Goal: Transaction & Acquisition: Purchase product/service

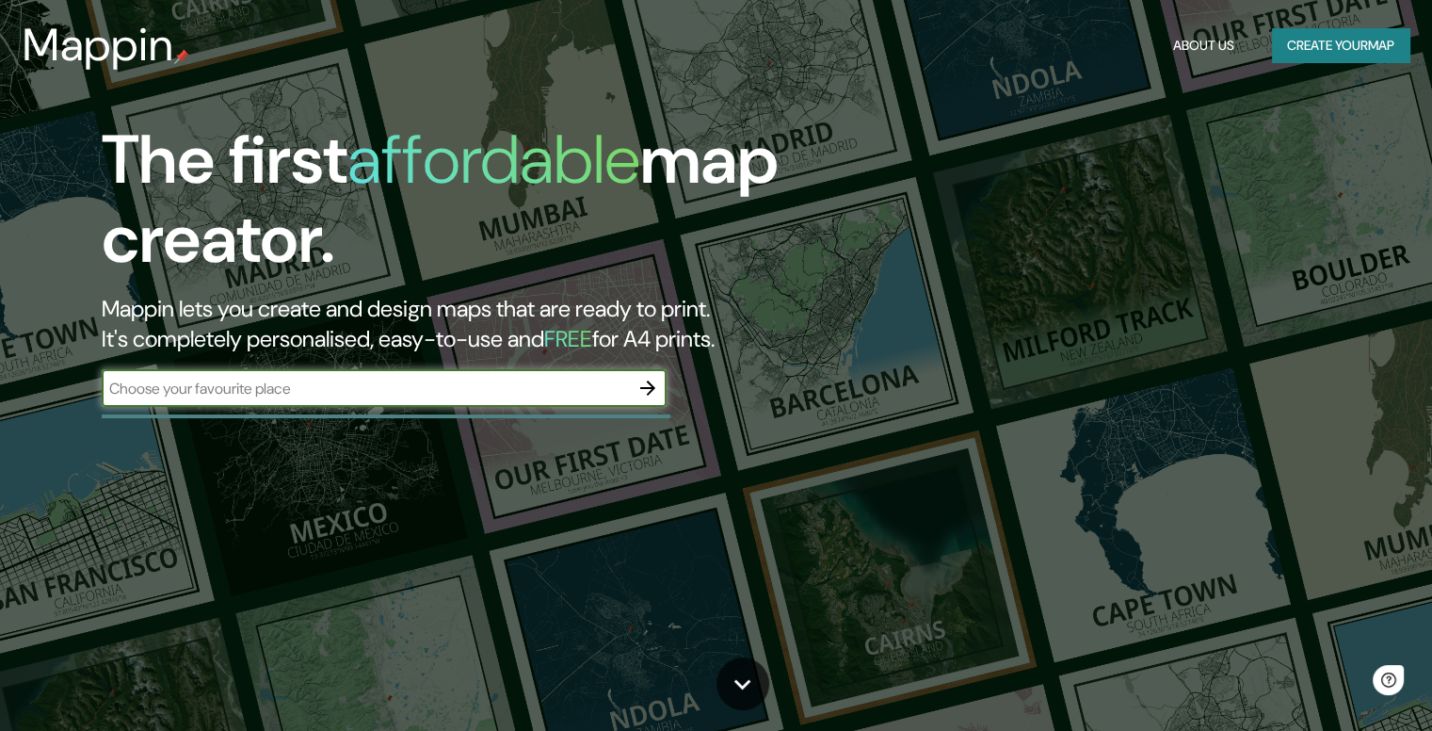
click at [322, 393] on input "text" at bounding box center [365, 389] width 527 height 22
type input "san [PERSON_NAME] de los arroyos"
click at [644, 385] on icon "button" at bounding box center [647, 388] width 23 height 23
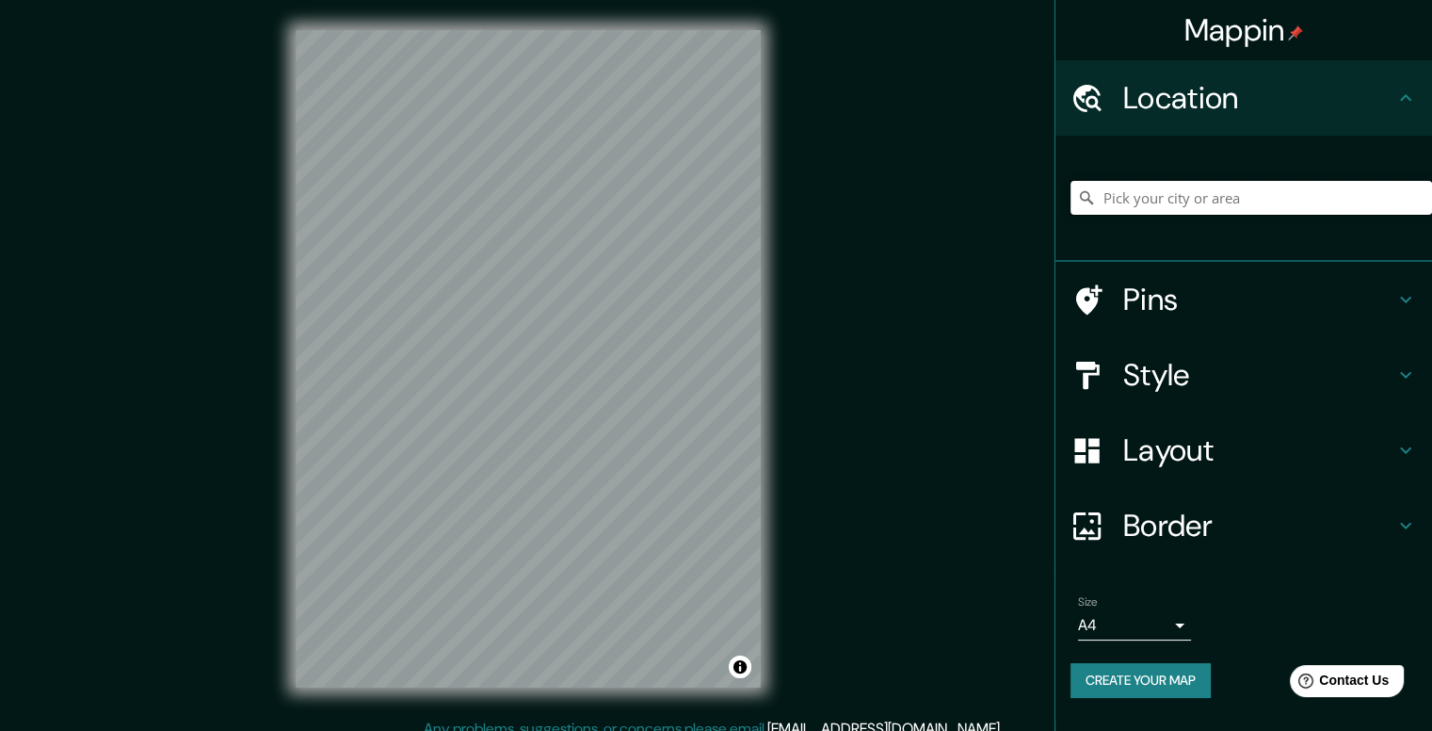
click at [1186, 197] on input "Pick your city or area" at bounding box center [1251, 198] width 362 height 34
click at [1141, 297] on h4 "Pins" at bounding box center [1258, 300] width 271 height 38
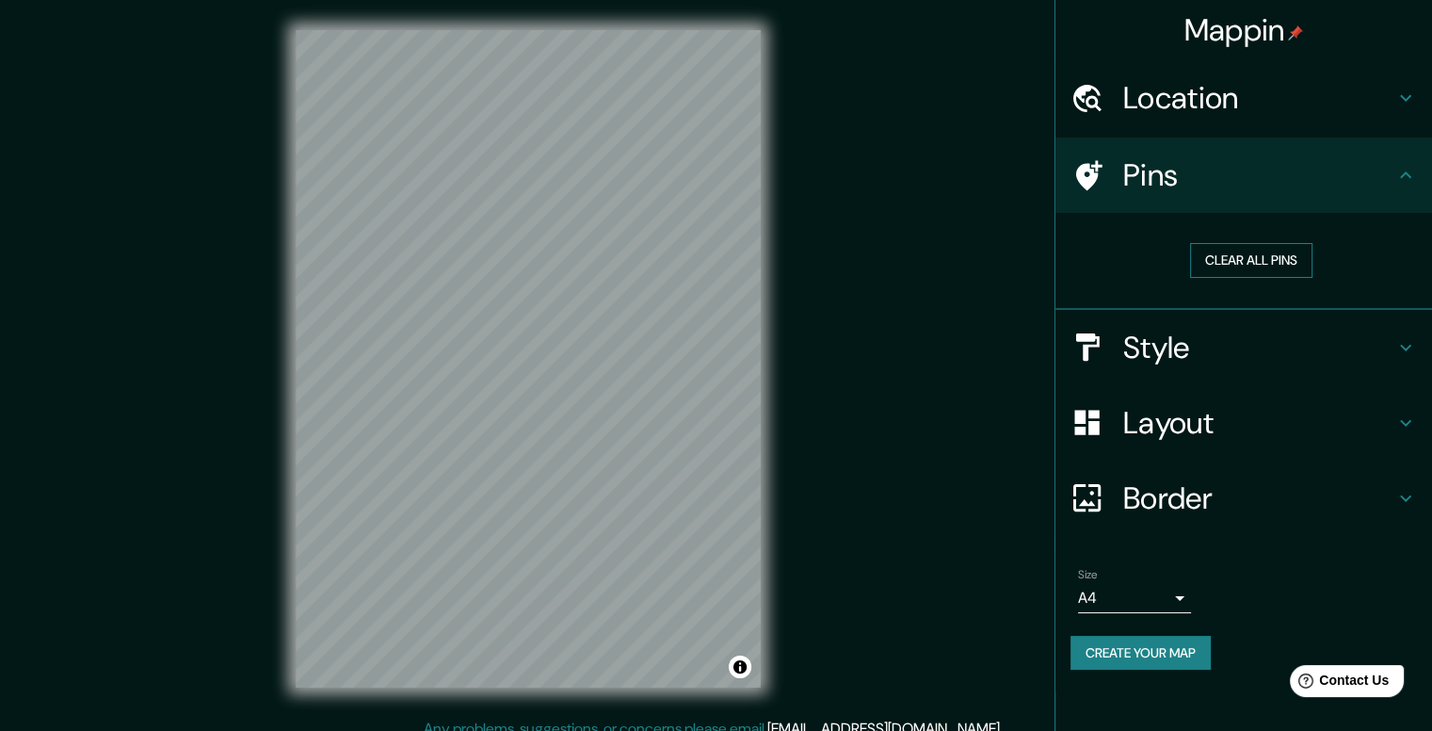
click at [1250, 261] on button "Clear all pins" at bounding box center [1251, 260] width 122 height 35
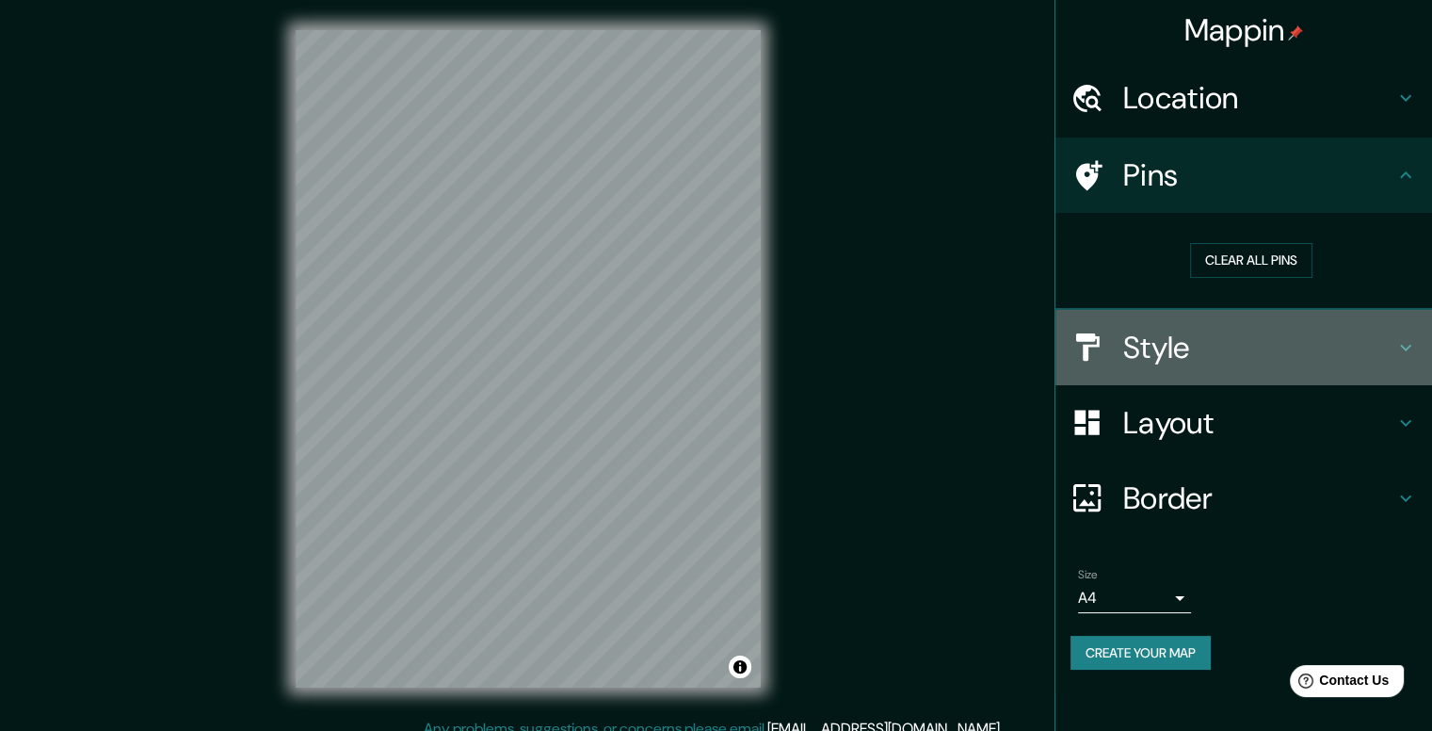
click at [1194, 344] on h4 "Style" at bounding box center [1258, 348] width 271 height 38
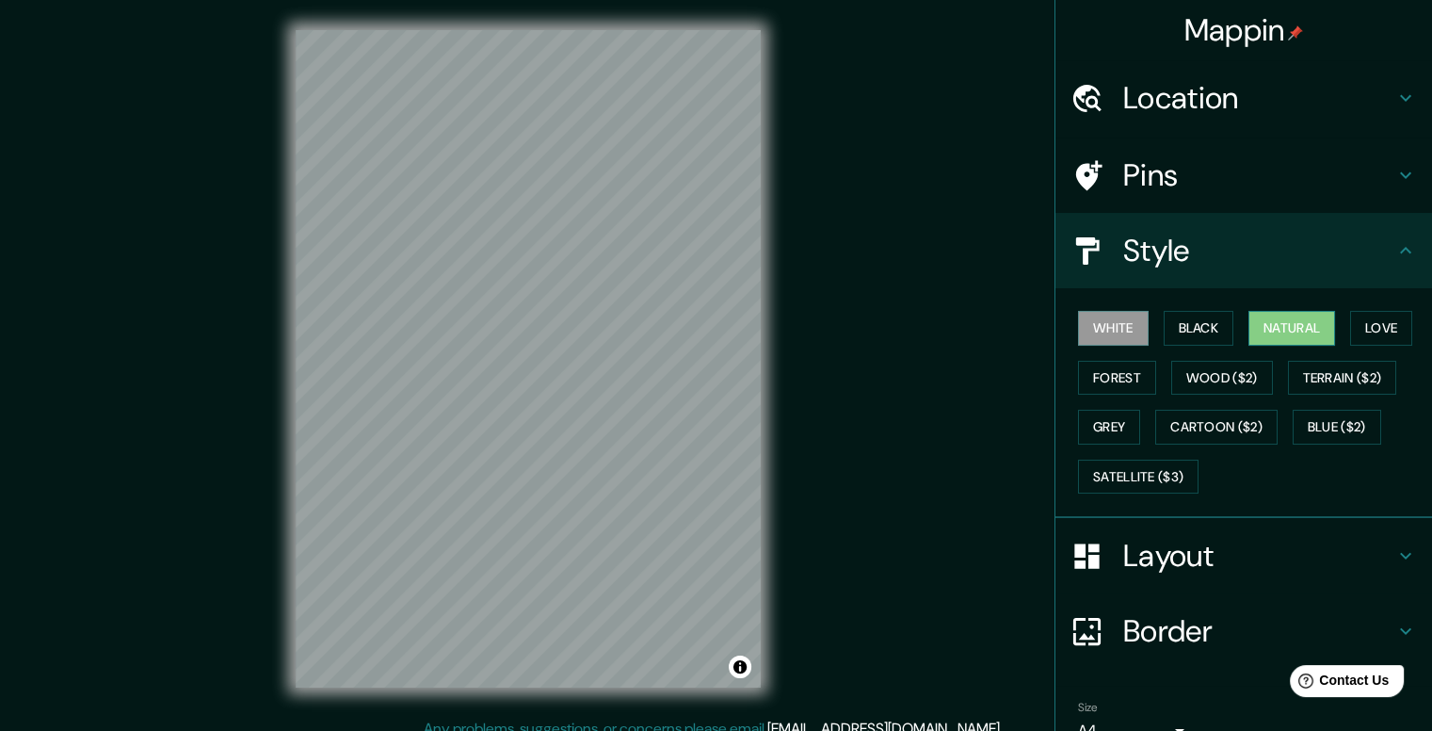
click at [1310, 317] on button "Natural" at bounding box center [1291, 328] width 87 height 35
click at [1377, 332] on button "Love" at bounding box center [1381, 328] width 62 height 35
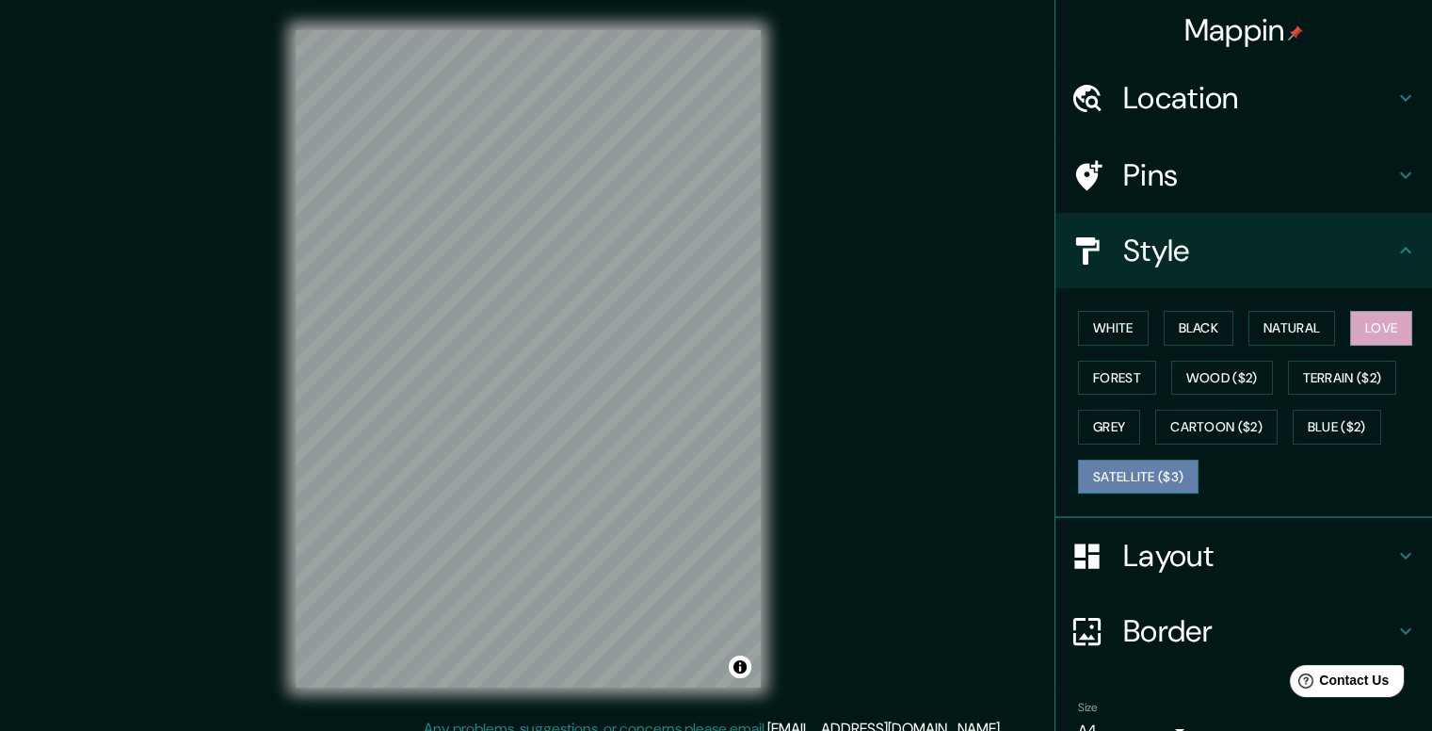
click at [1159, 473] on button "Satellite ($3)" at bounding box center [1138, 476] width 121 height 35
click at [1091, 432] on button "Grey" at bounding box center [1109, 427] width 62 height 35
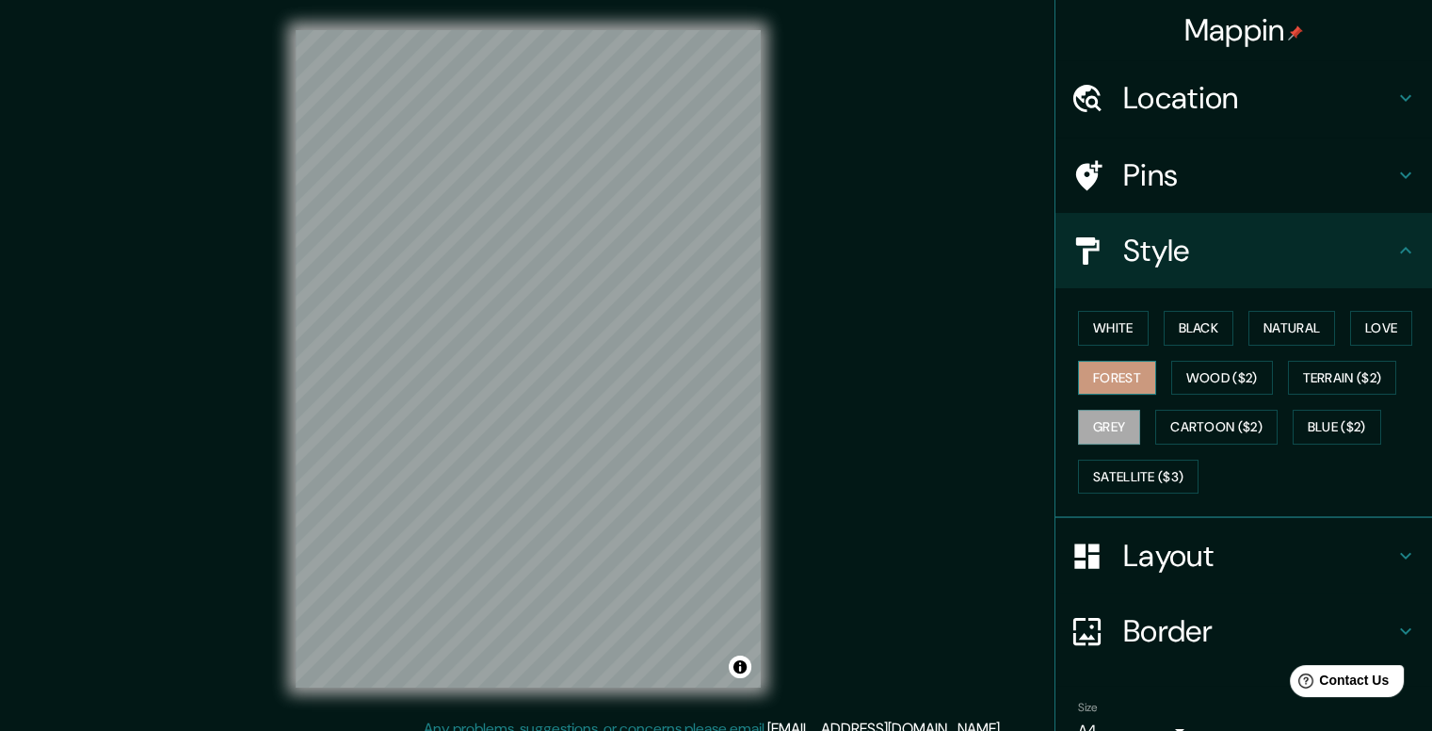
click at [1113, 383] on button "Forest" at bounding box center [1117, 378] width 78 height 35
click at [1102, 325] on button "White" at bounding box center [1113, 328] width 71 height 35
click at [1191, 331] on button "Black" at bounding box center [1199, 328] width 71 height 35
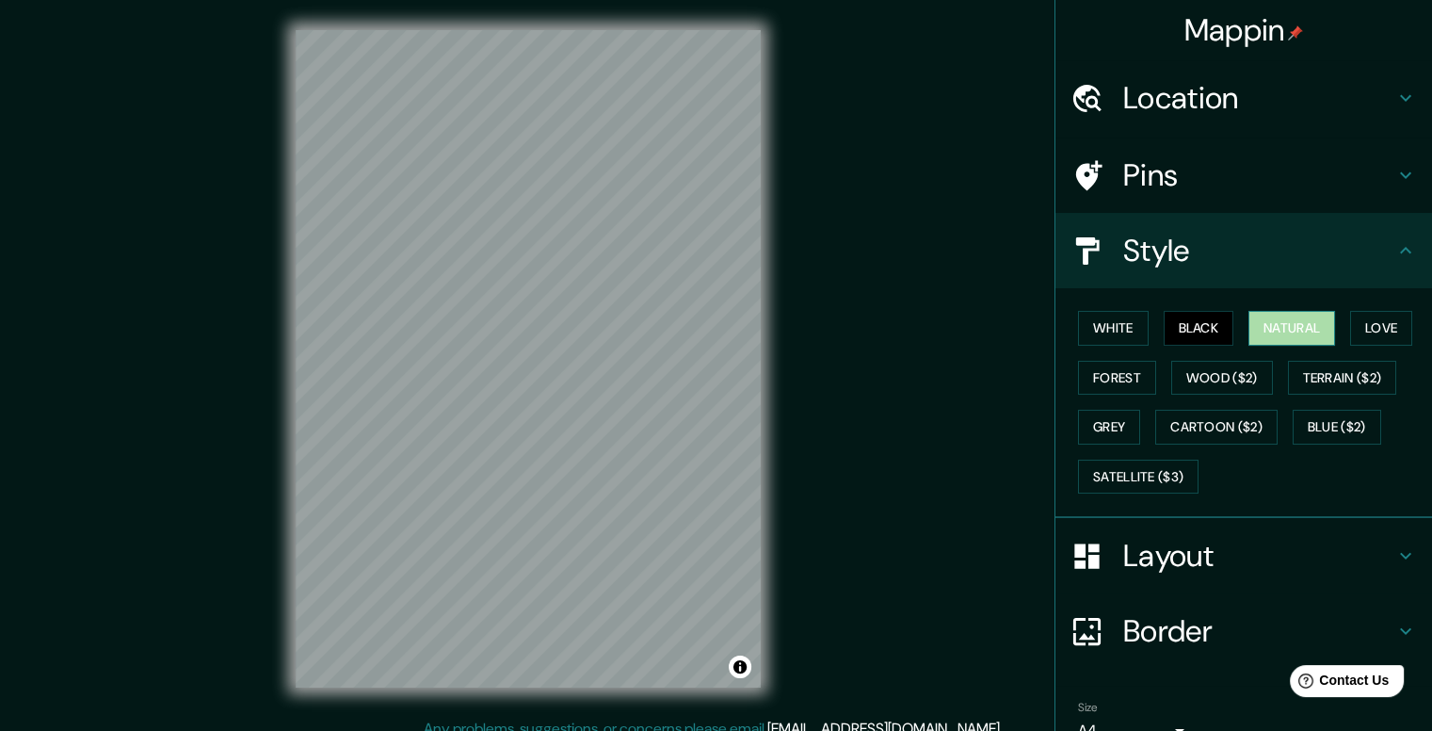
click at [1254, 317] on button "Natural" at bounding box center [1291, 328] width 87 height 35
click at [1374, 317] on button "Love" at bounding box center [1381, 328] width 62 height 35
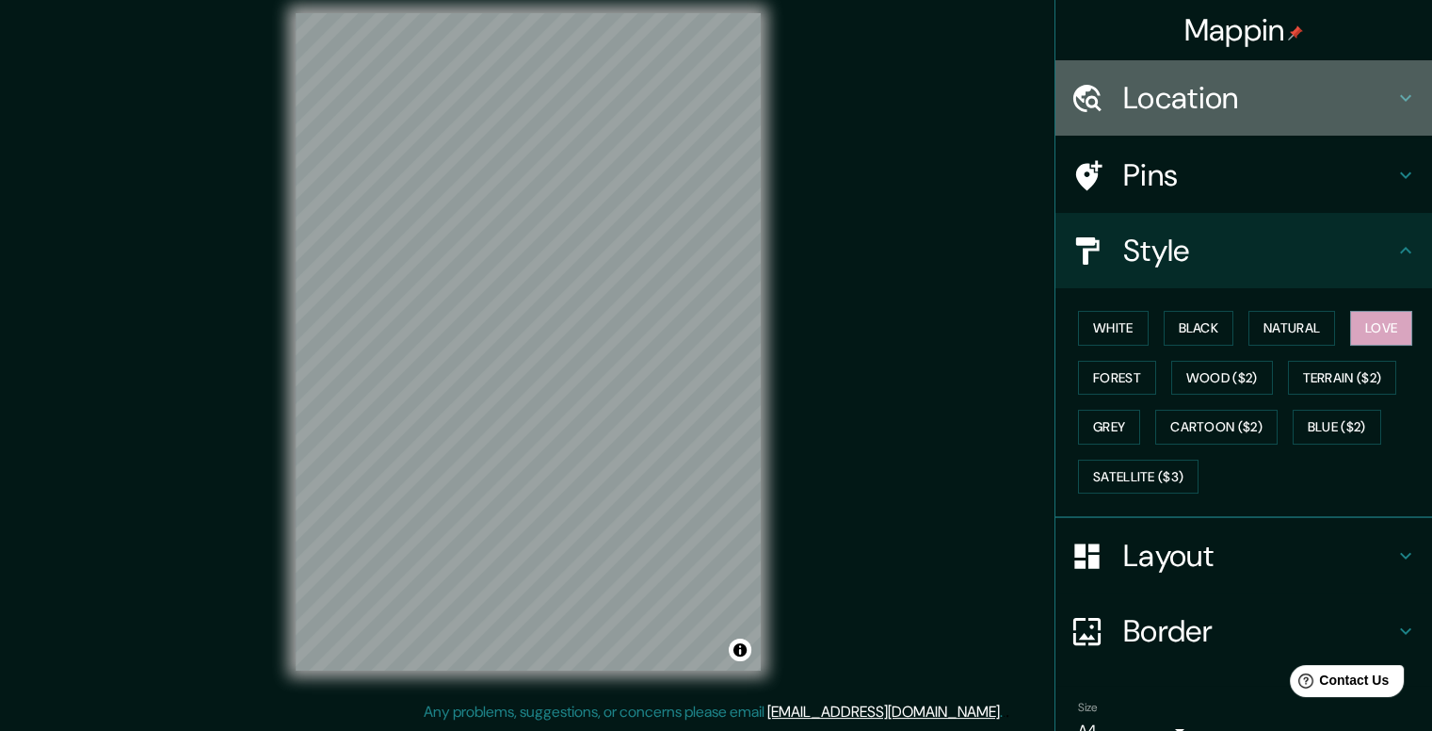
click at [1208, 95] on h4 "Location" at bounding box center [1258, 98] width 271 height 38
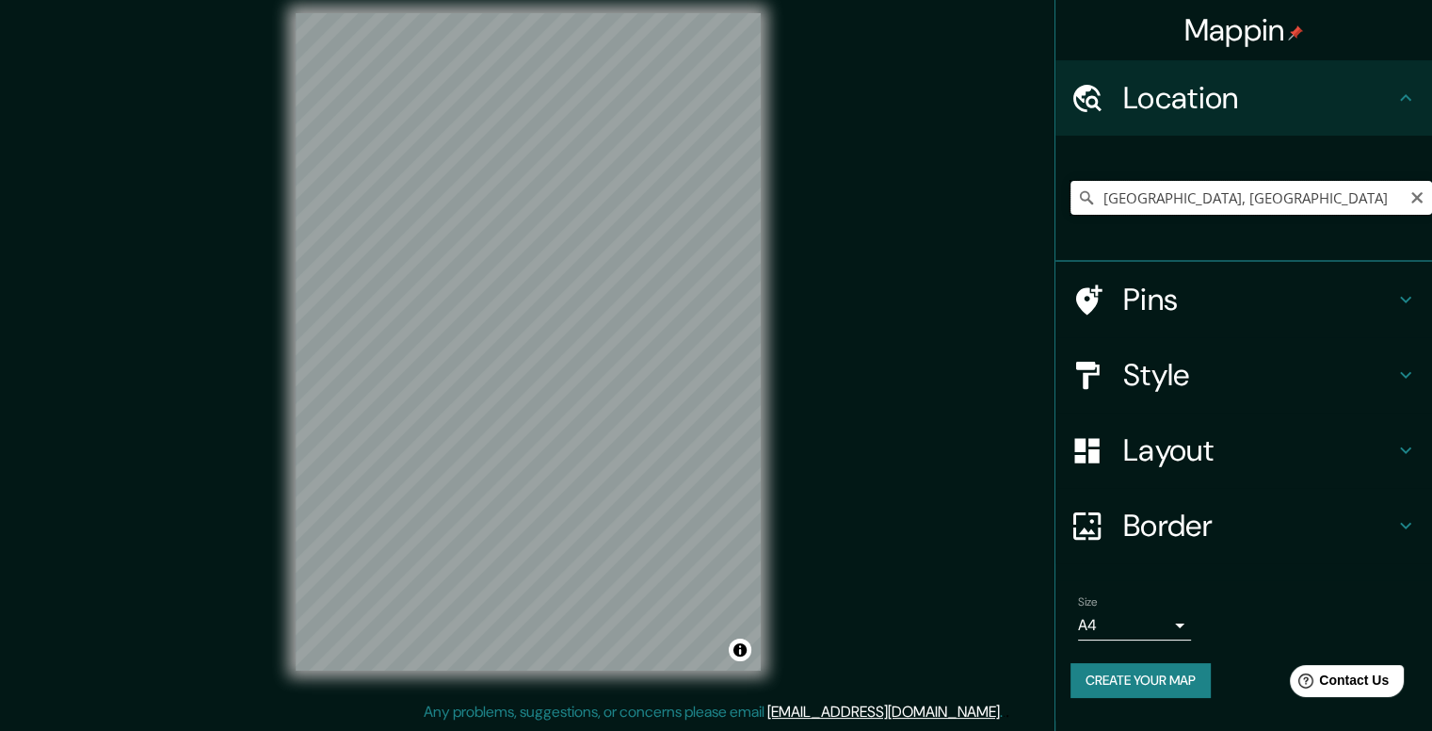
click at [1288, 189] on input "[GEOGRAPHIC_DATA], [GEOGRAPHIC_DATA]" at bounding box center [1251, 198] width 362 height 34
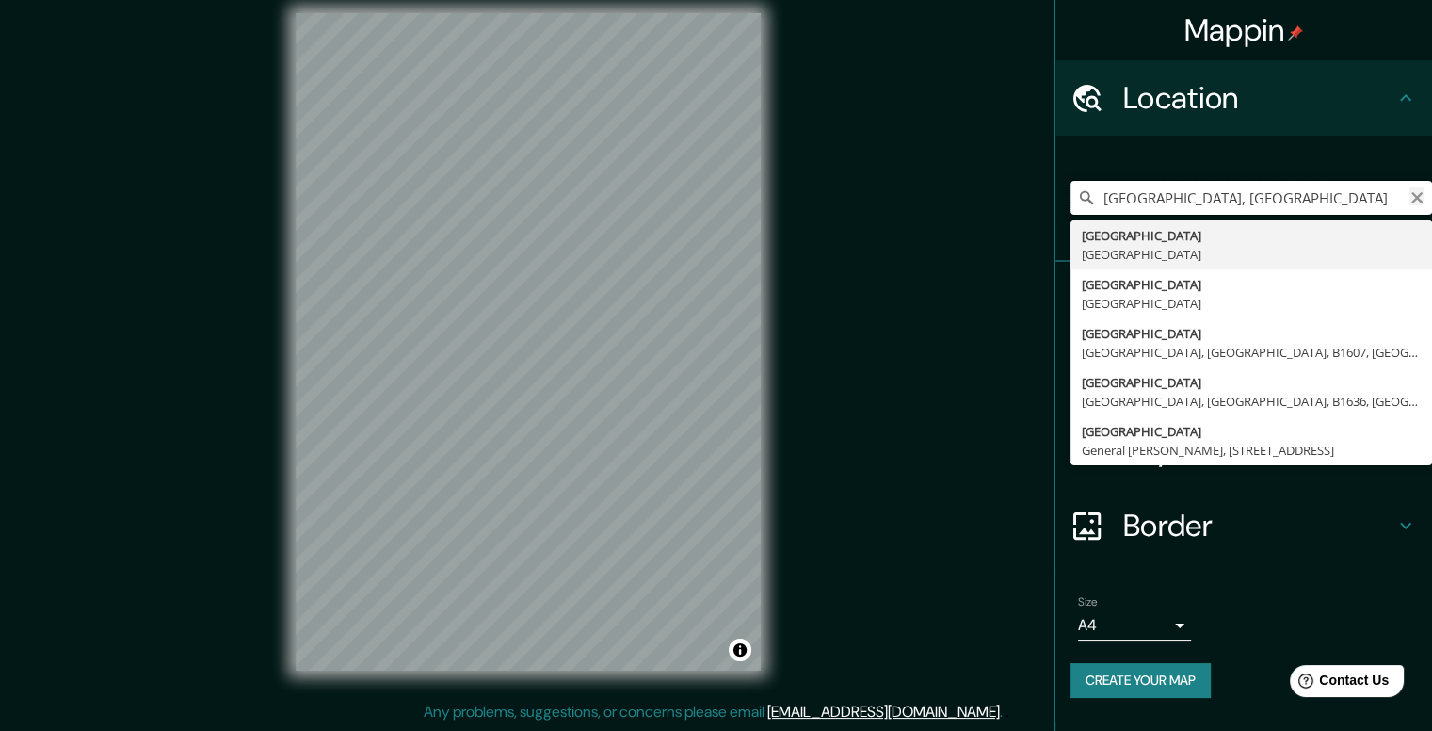
type input "[GEOGRAPHIC_DATA], [GEOGRAPHIC_DATA]"
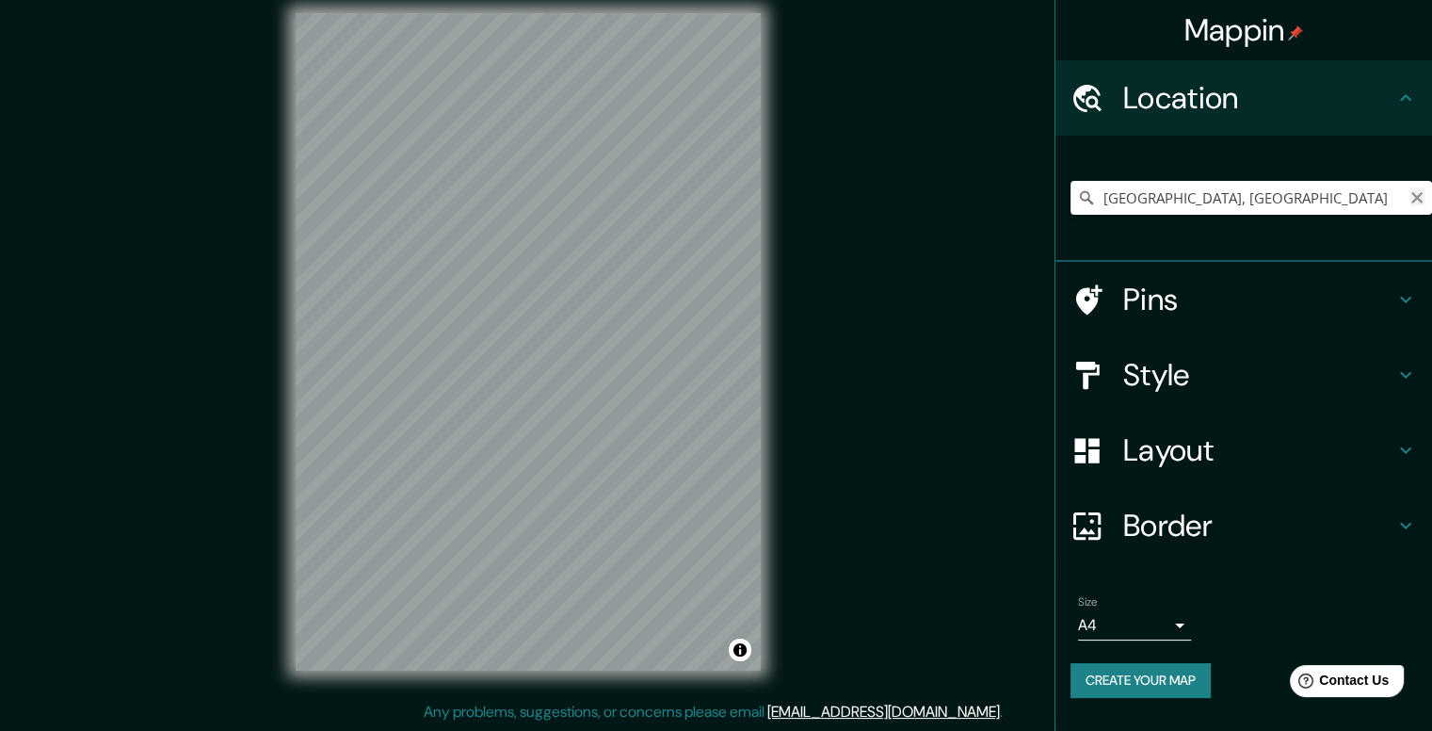
click at [1423, 196] on icon "Clear" at bounding box center [1416, 197] width 15 height 15
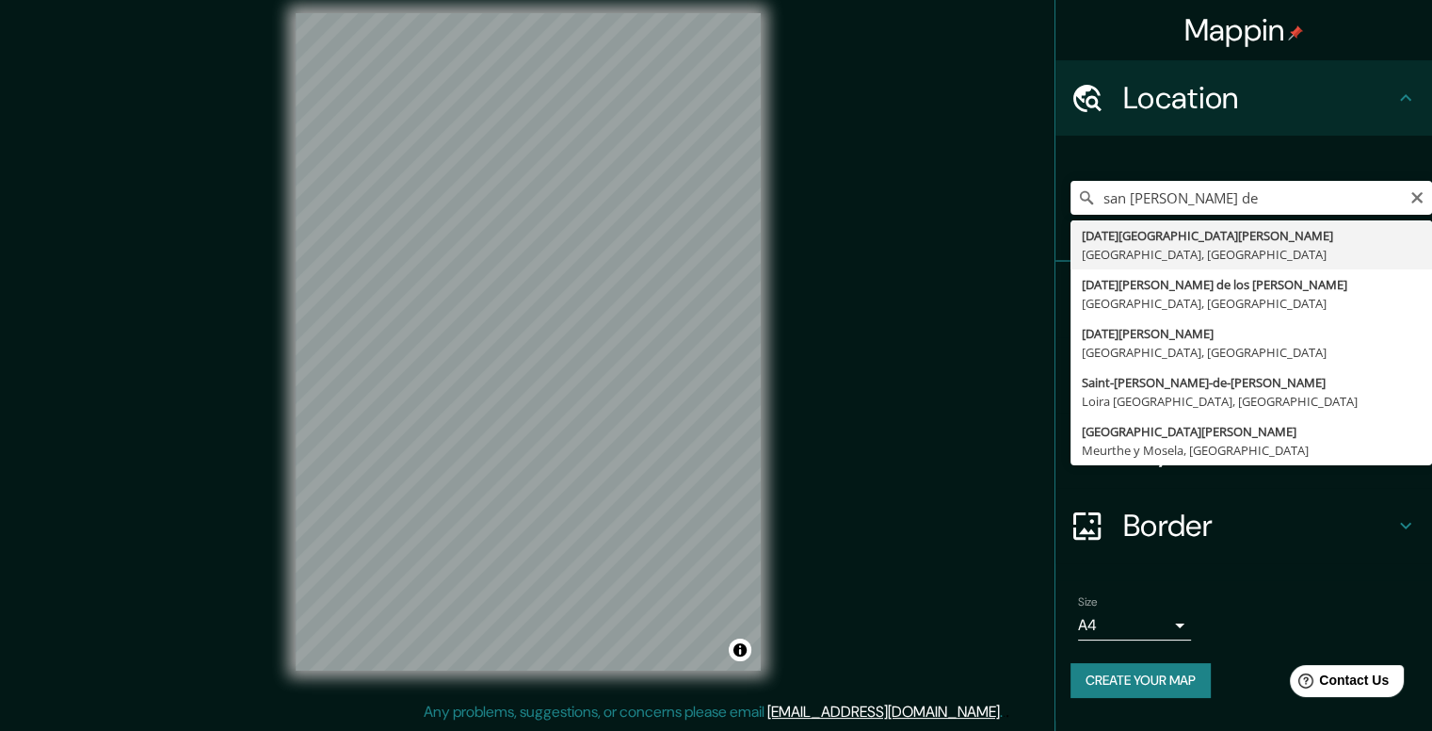
type input "[DATE][GEOGRAPHIC_DATA][PERSON_NAME], [GEOGRAPHIC_DATA], [GEOGRAPHIC_DATA]"
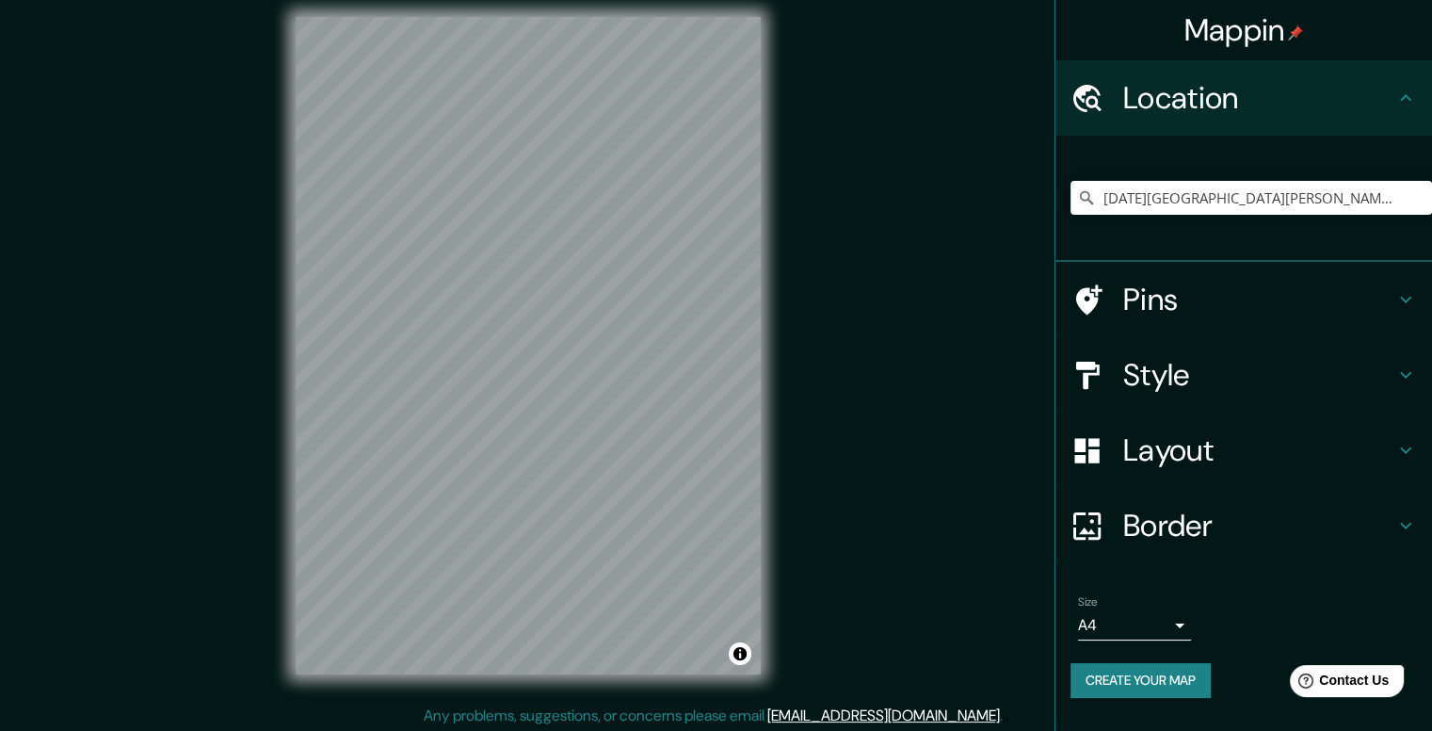
scroll to position [8, 0]
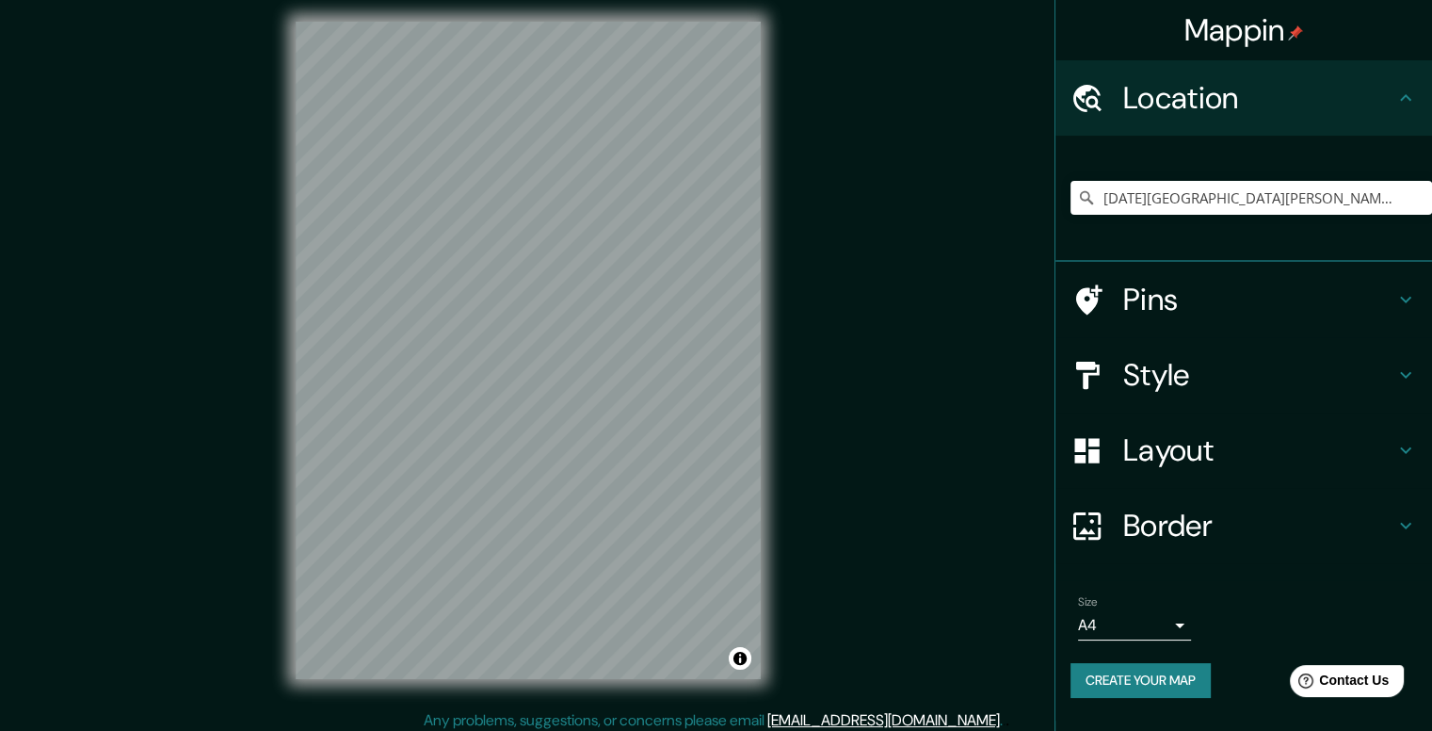
click at [1156, 453] on h4 "Layout" at bounding box center [1258, 450] width 271 height 38
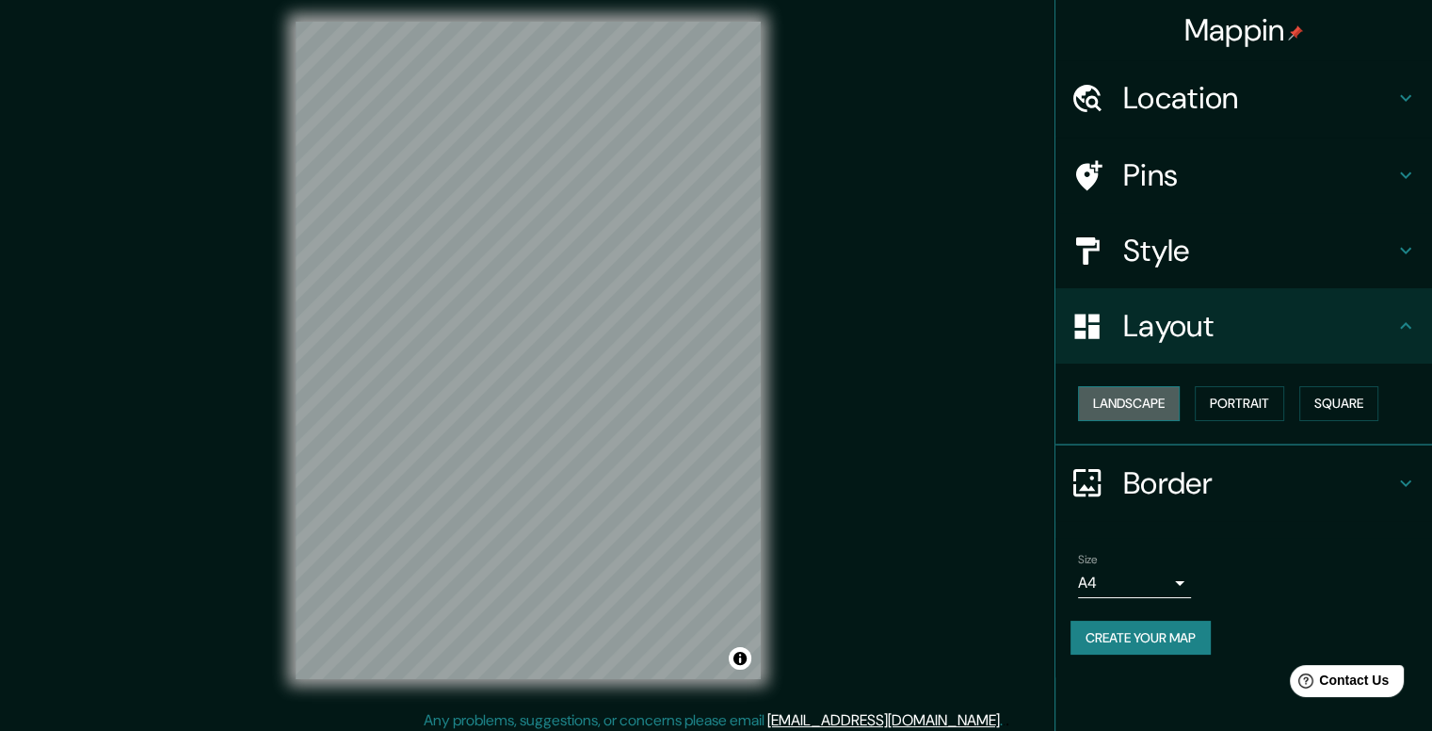
click at [1149, 403] on button "Landscape" at bounding box center [1129, 403] width 102 height 35
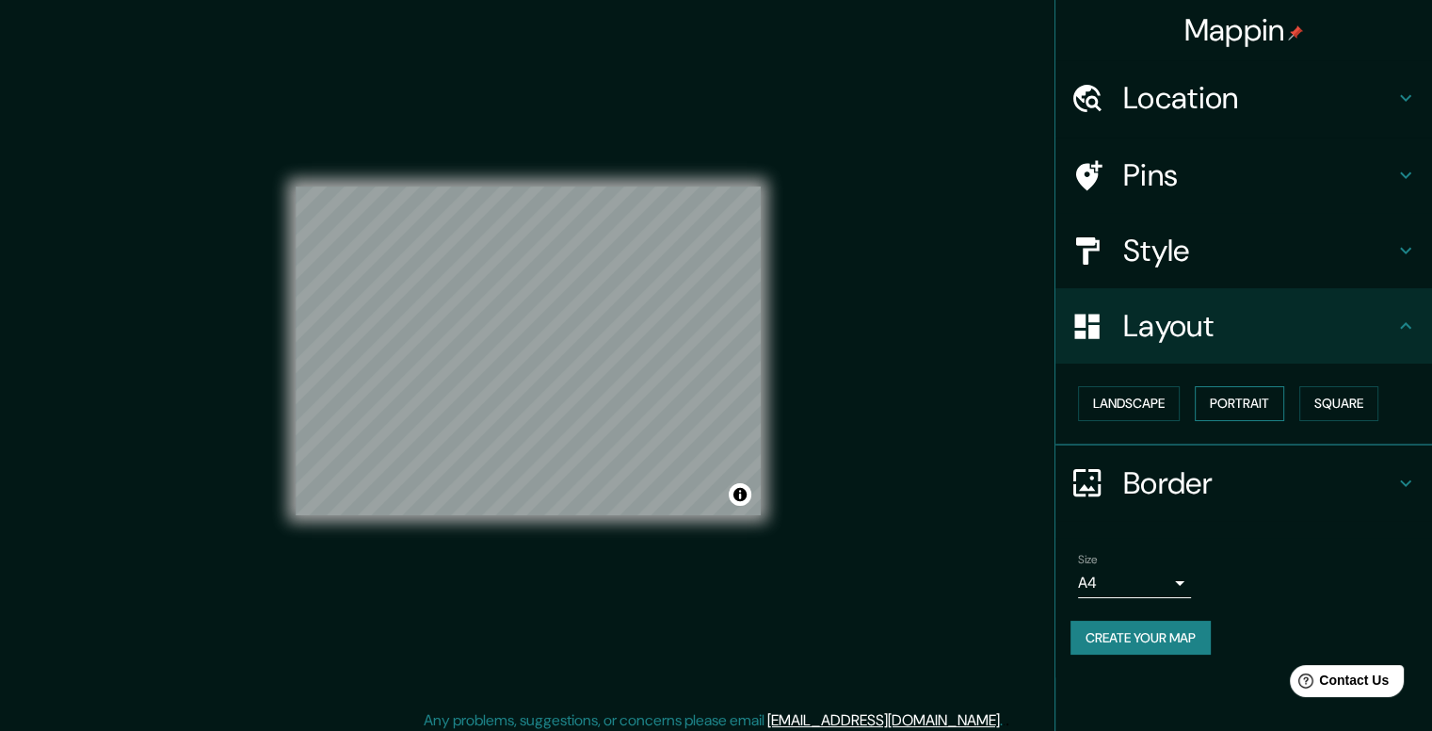
click at [1269, 408] on button "Portrait" at bounding box center [1239, 403] width 89 height 35
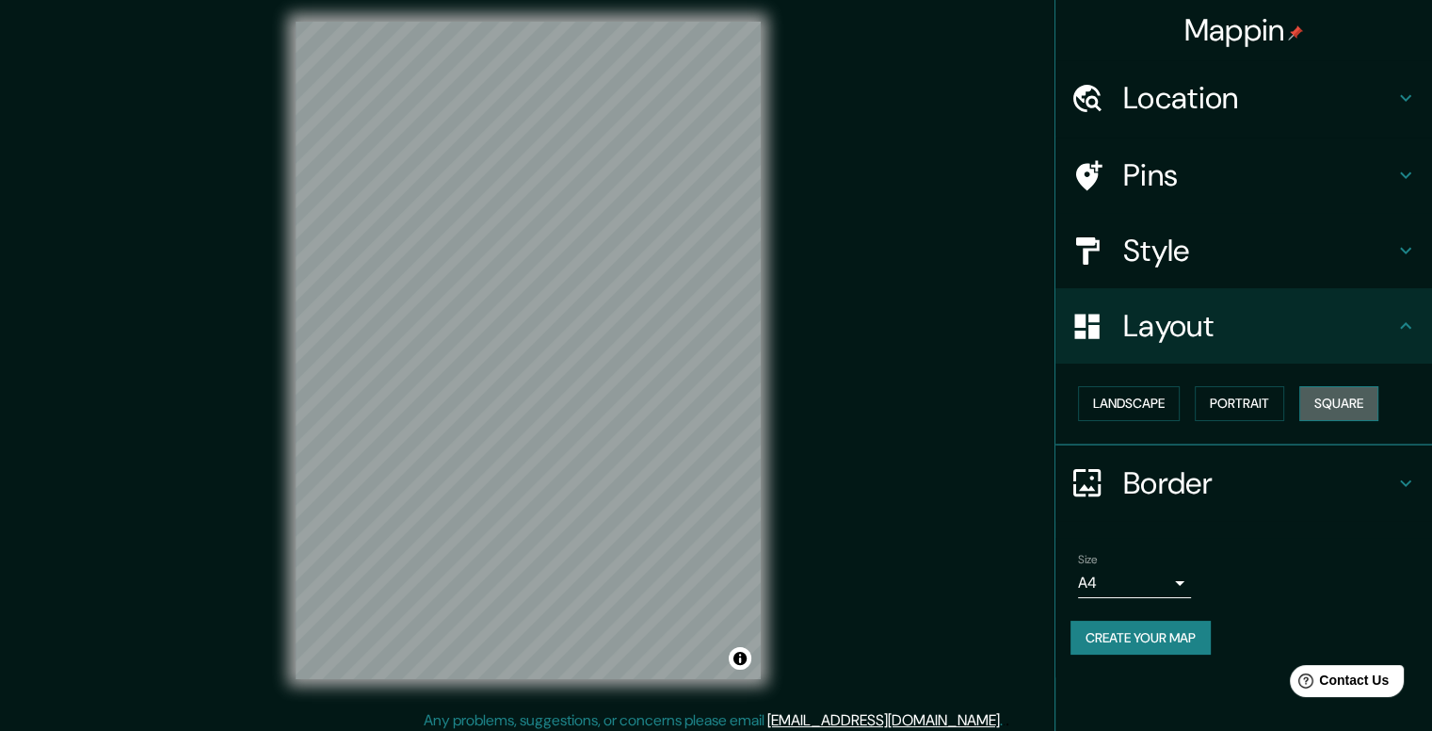
click at [1348, 396] on button "Square" at bounding box center [1338, 403] width 79 height 35
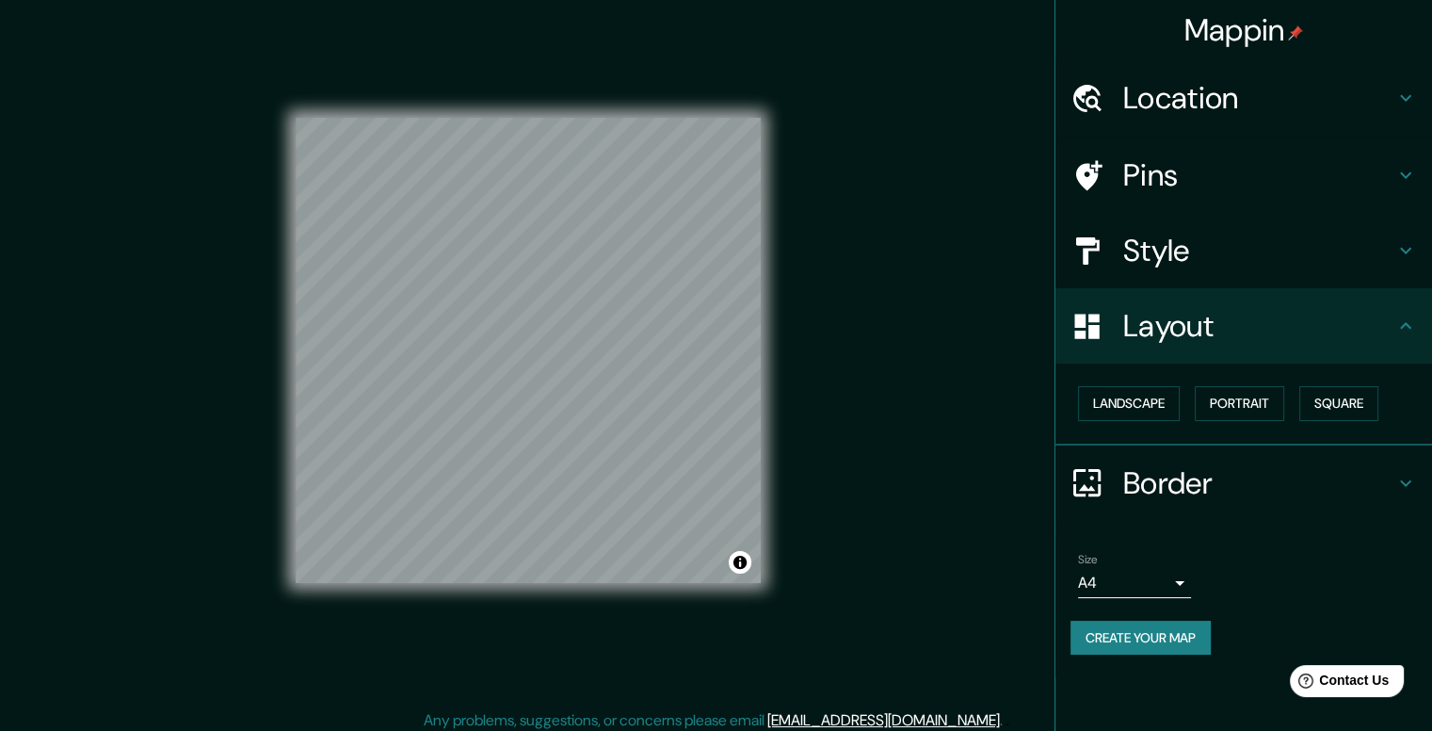
click at [1198, 486] on h4 "Border" at bounding box center [1258, 483] width 271 height 38
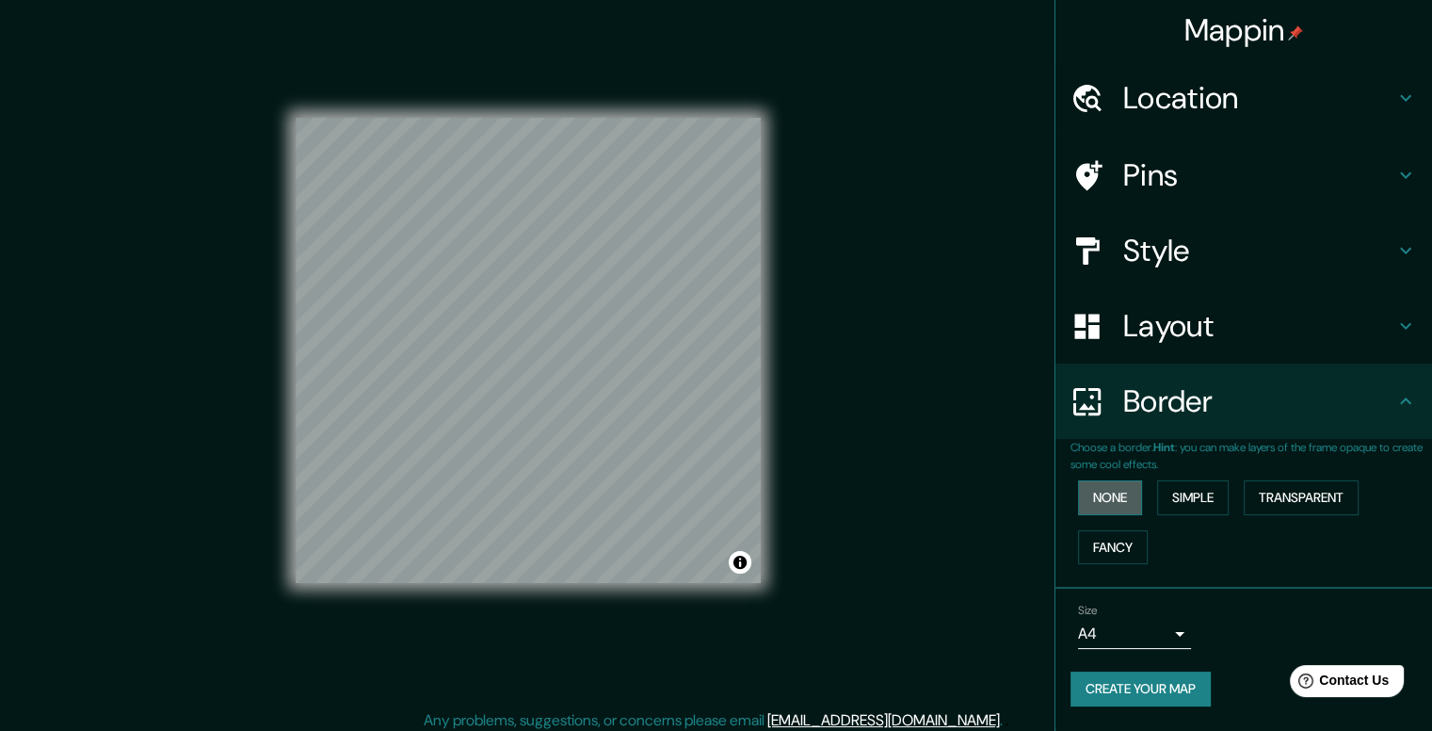
click at [1101, 505] on button "None" at bounding box center [1110, 497] width 64 height 35
click at [1208, 503] on button "Simple" at bounding box center [1193, 497] width 72 height 35
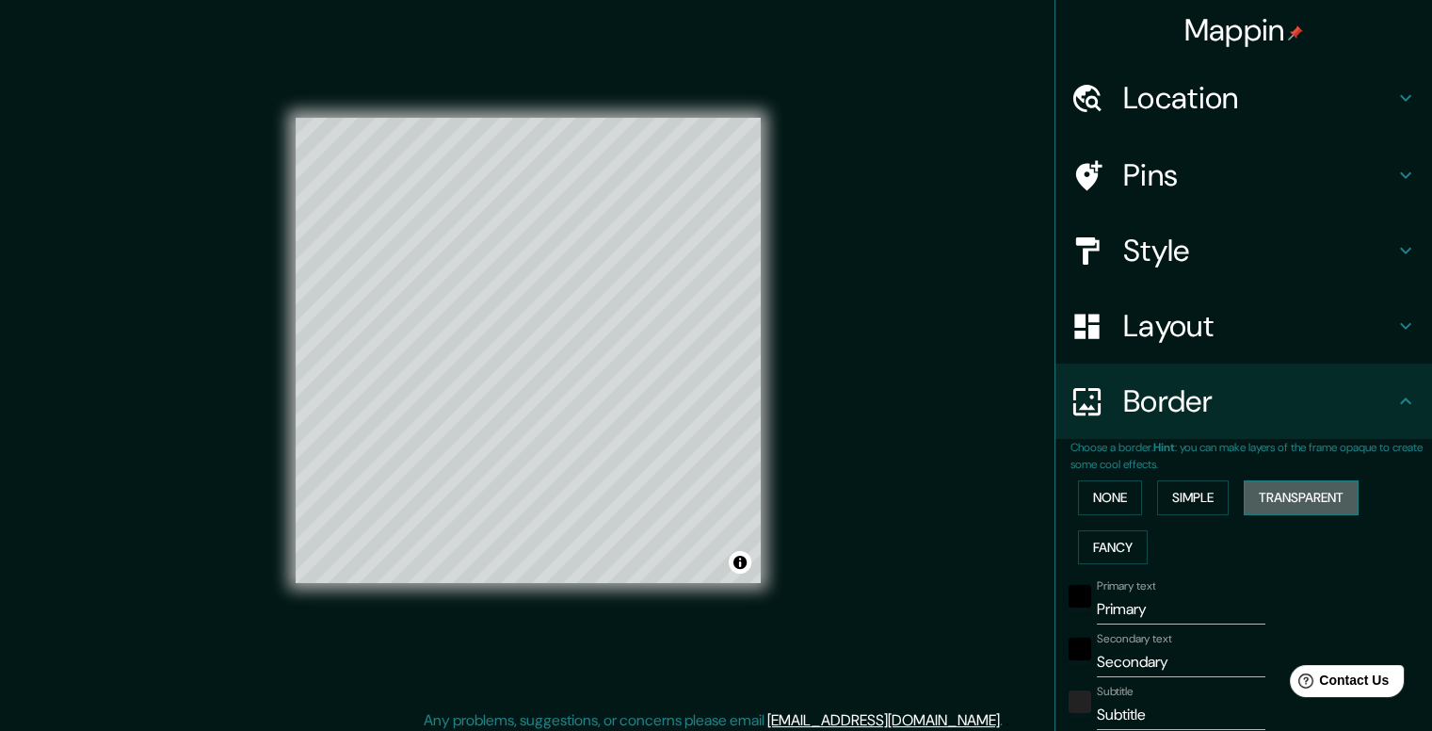
click at [1260, 488] on button "Transparent" at bounding box center [1301, 497] width 115 height 35
click at [1112, 547] on button "Fancy" at bounding box center [1113, 547] width 70 height 35
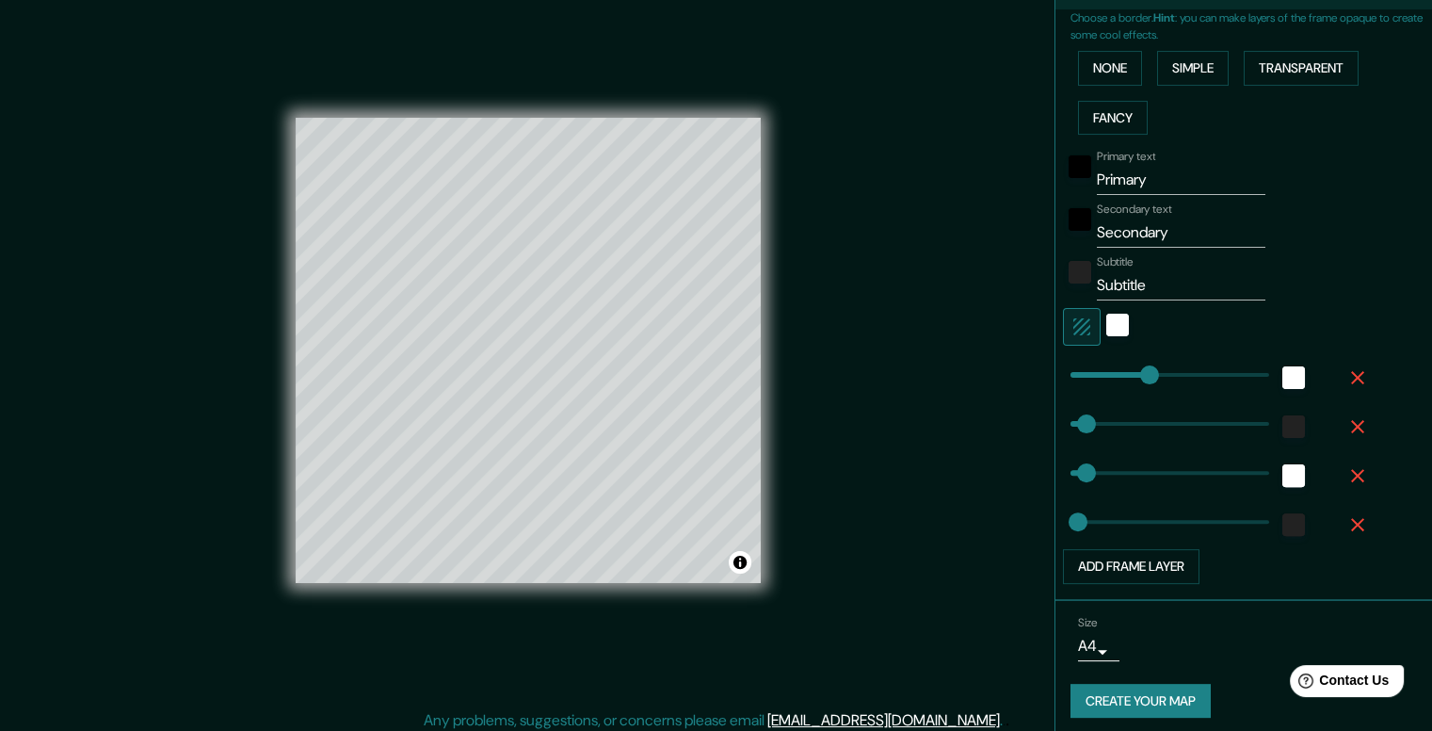
scroll to position [436, 0]
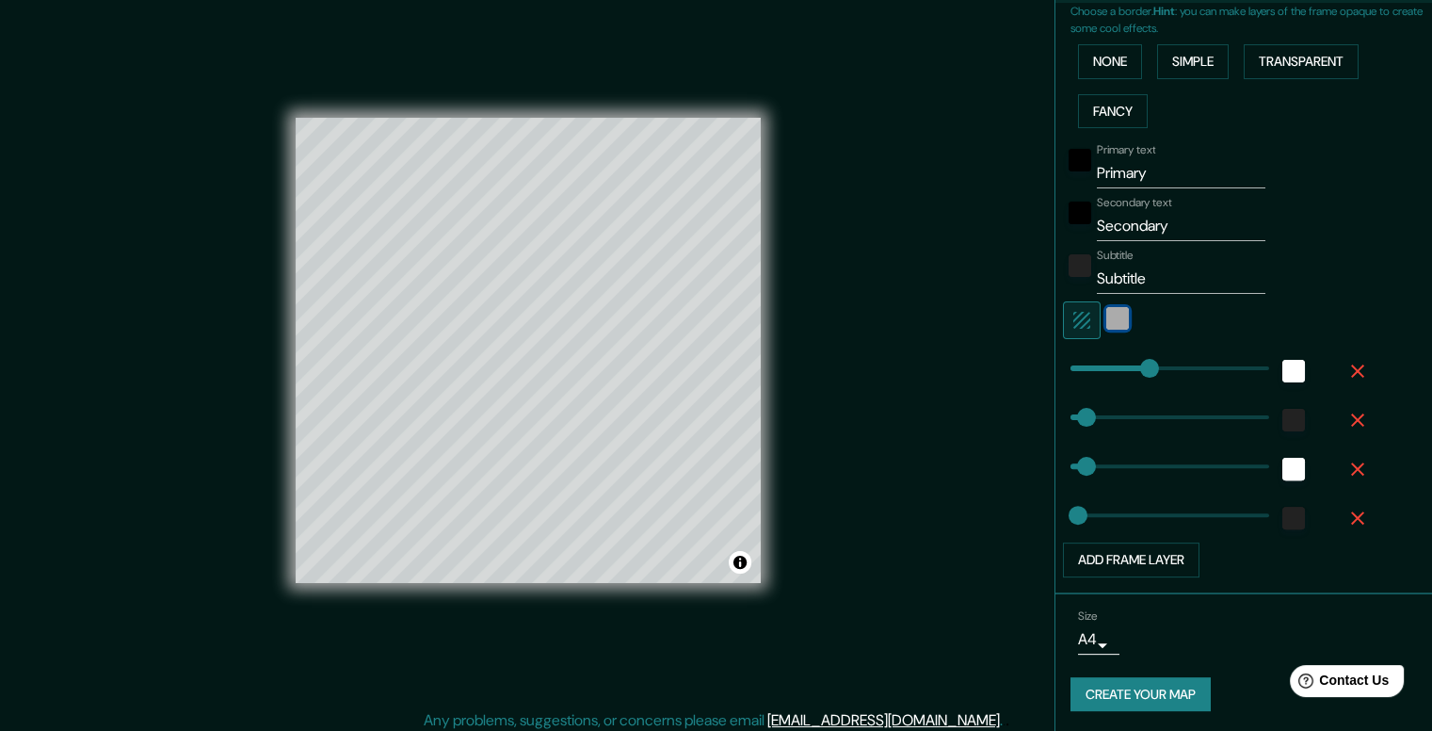
click at [1106, 321] on div "white" at bounding box center [1117, 318] width 23 height 23
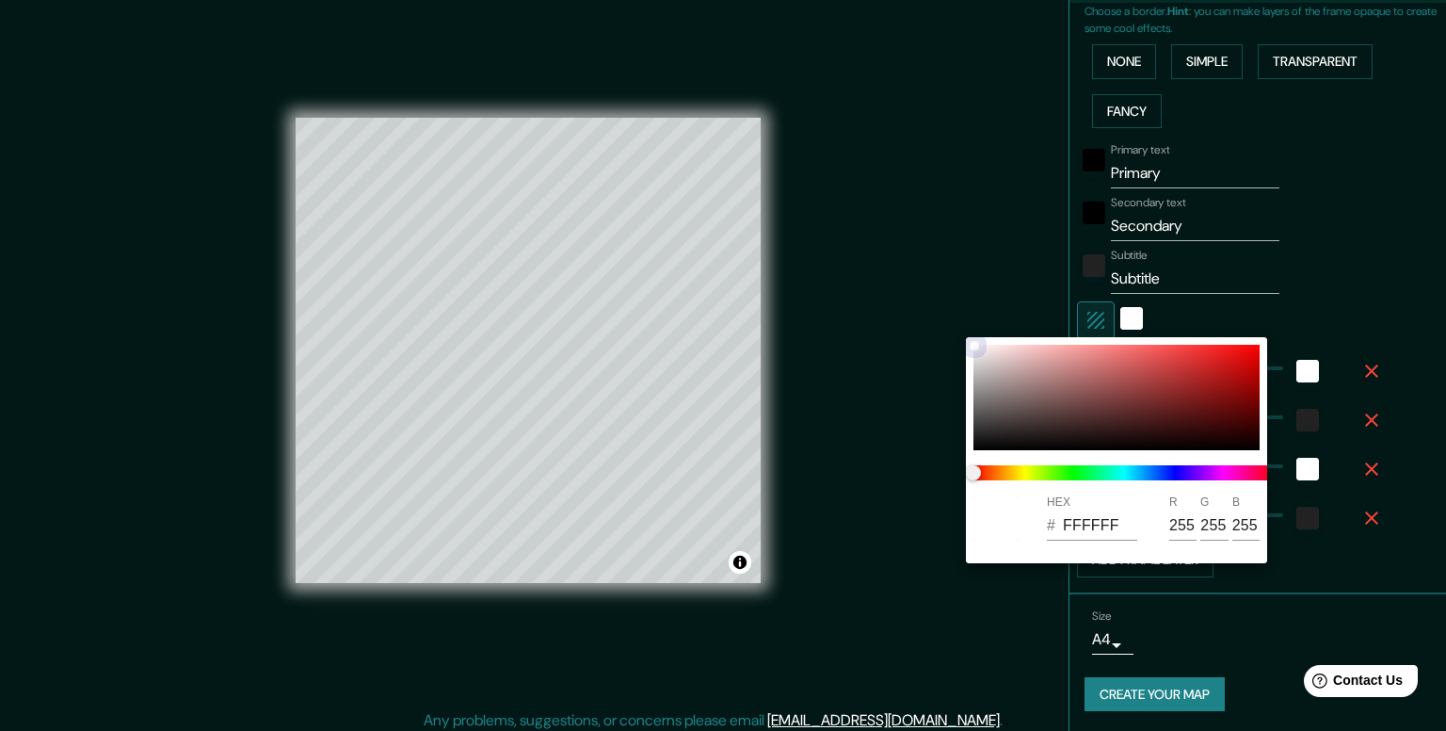
type input "198"
type input "40"
type input "20"
type input "A43131"
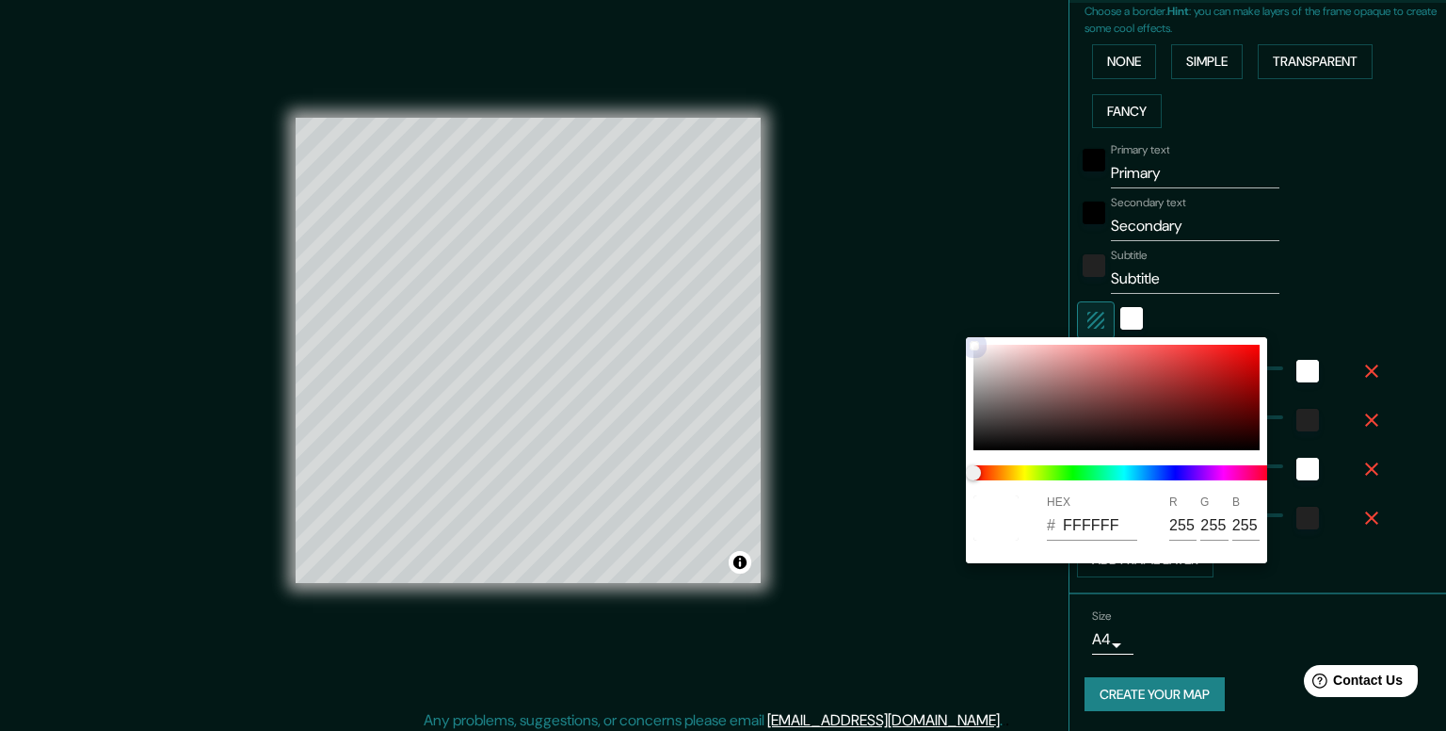
type input "164"
type input "49"
type input "198"
type input "40"
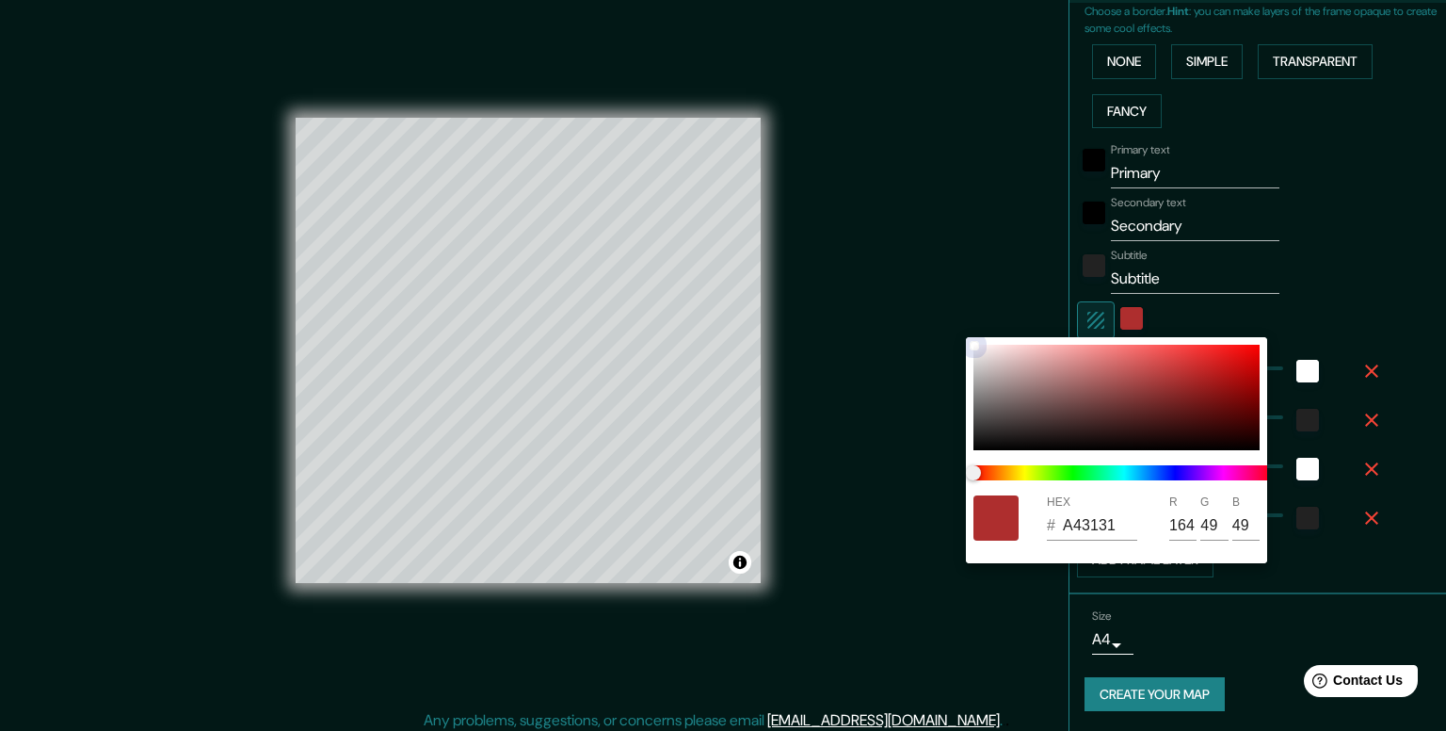
type input "40"
type input "20"
type input "AE2E2E"
type input "174"
type input "46"
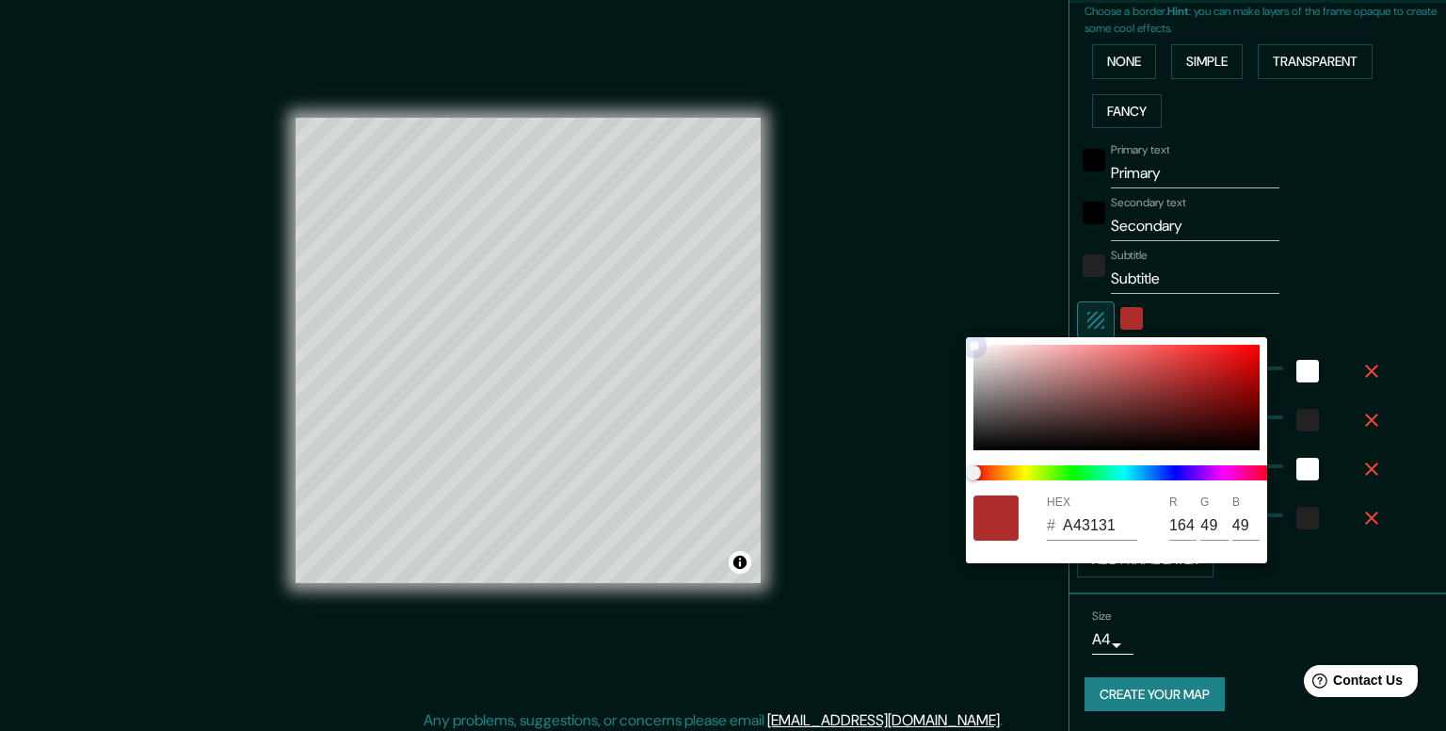
type input "46"
type input "198"
type input "40"
type input "20"
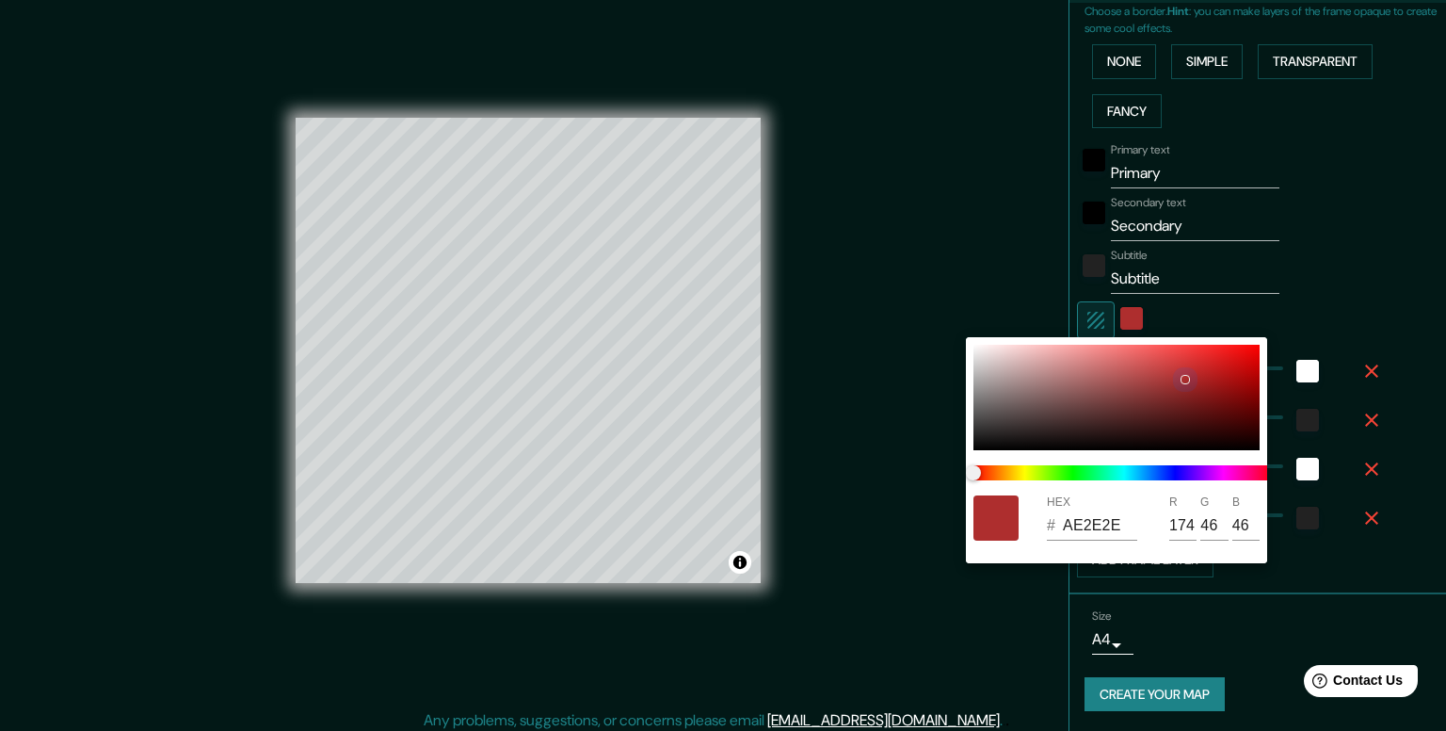
type input "AE2D2D"
type input "45"
type input "198"
type input "40"
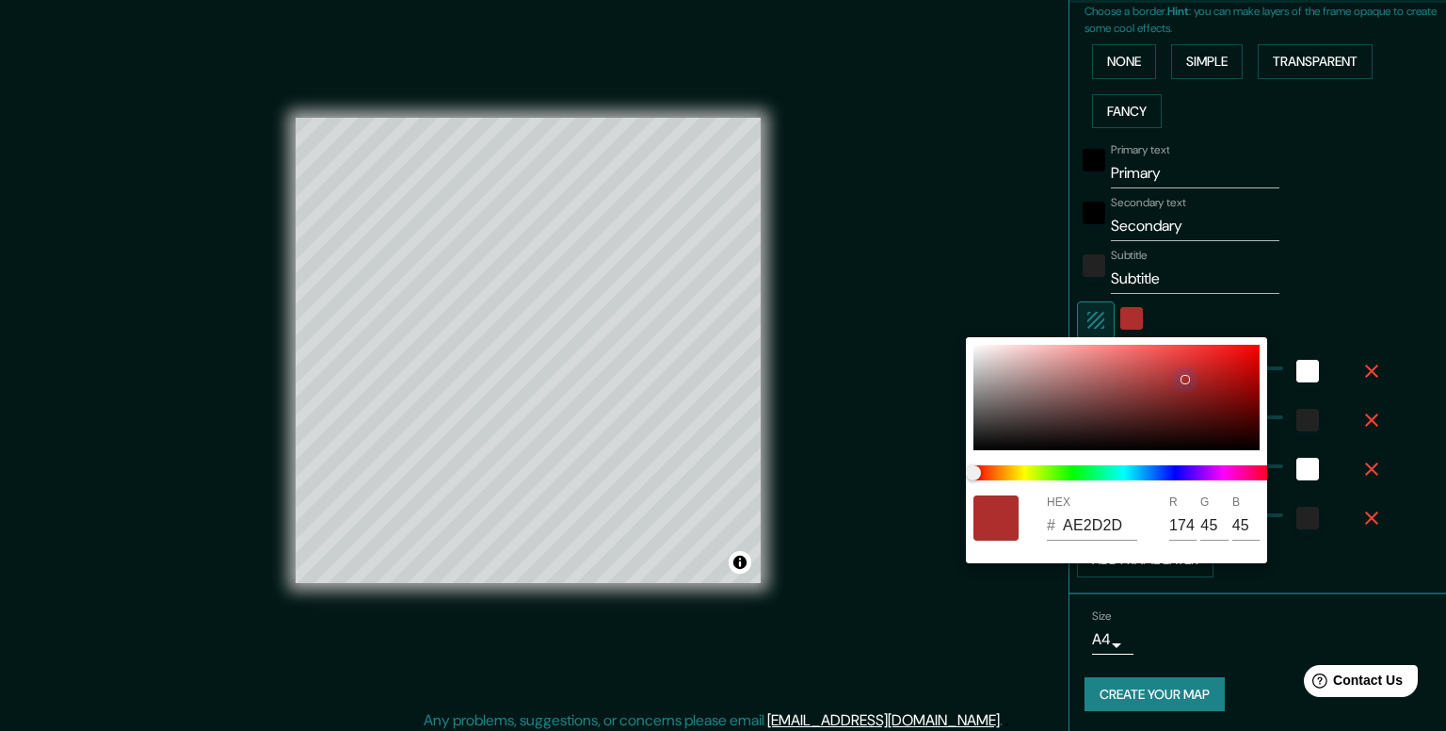
type input "40"
type input "20"
type input "AE2C2C"
type input "44"
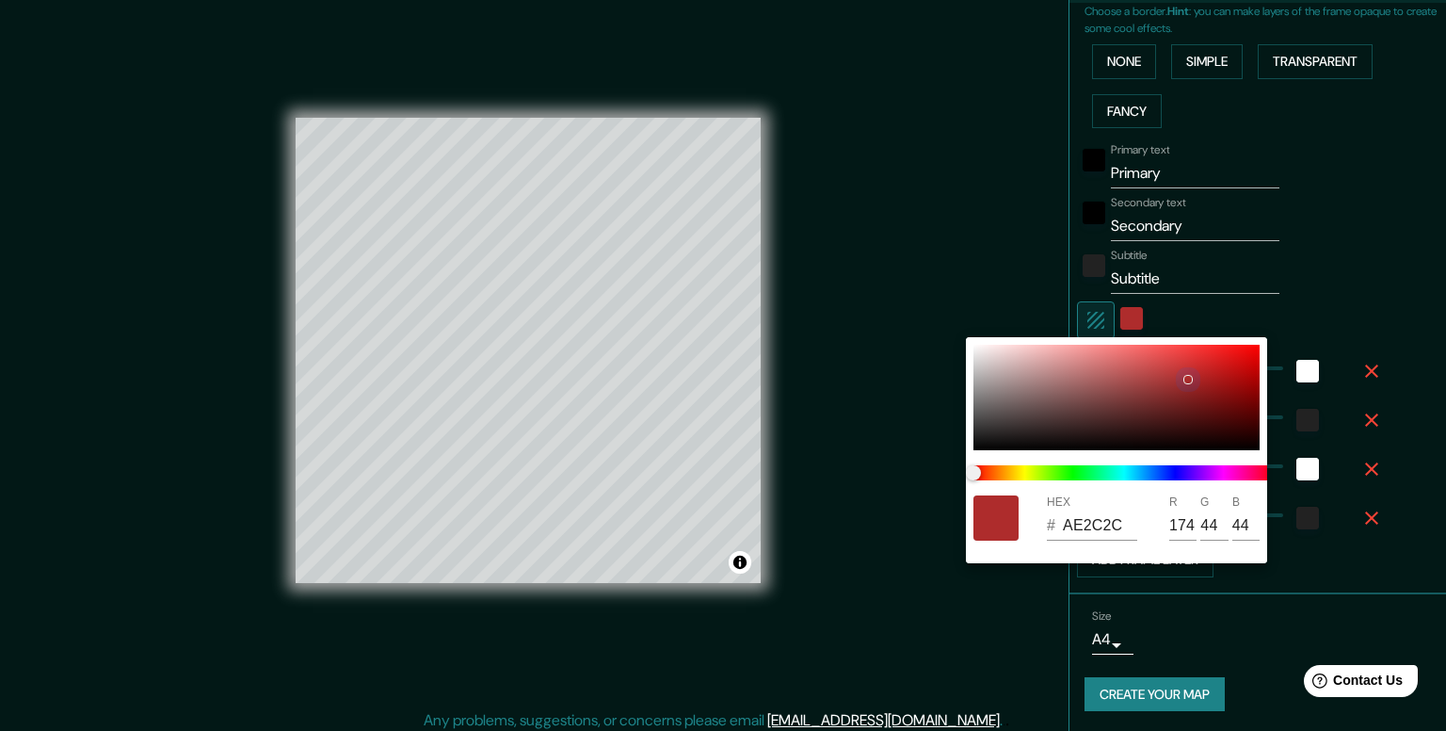
type input "198"
type input "40"
type input "20"
type input "B02D2D"
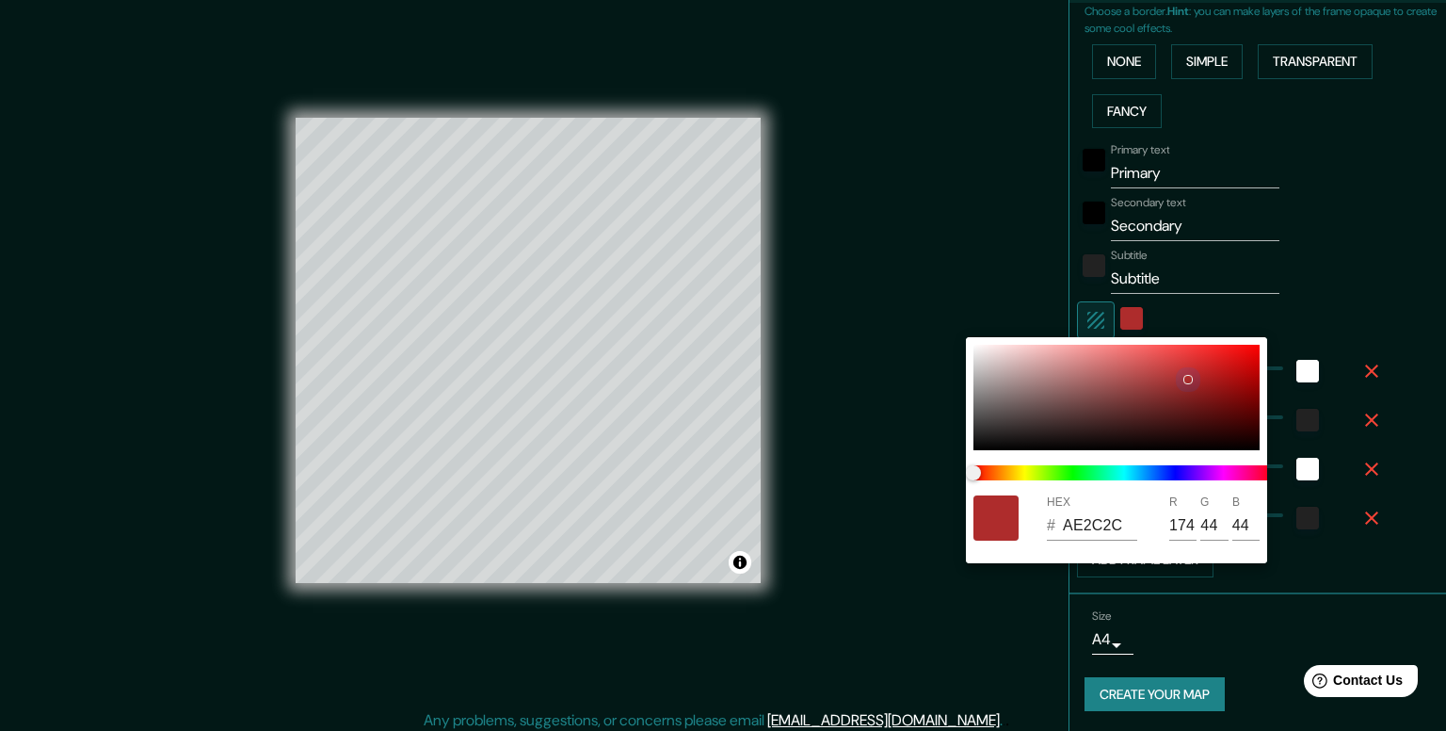
type input "176"
type input "45"
type input "198"
type input "40"
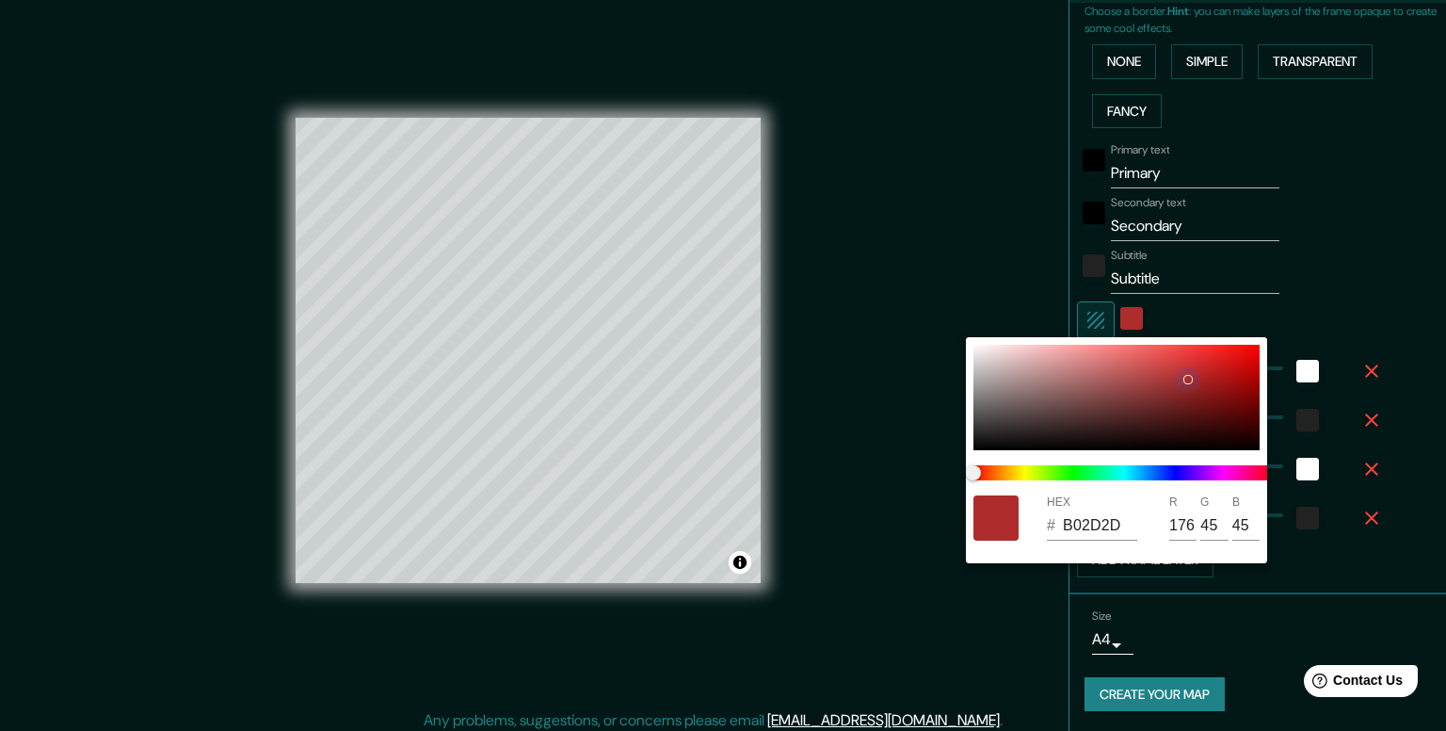
type input "40"
type input "20"
type input "198"
type input "40"
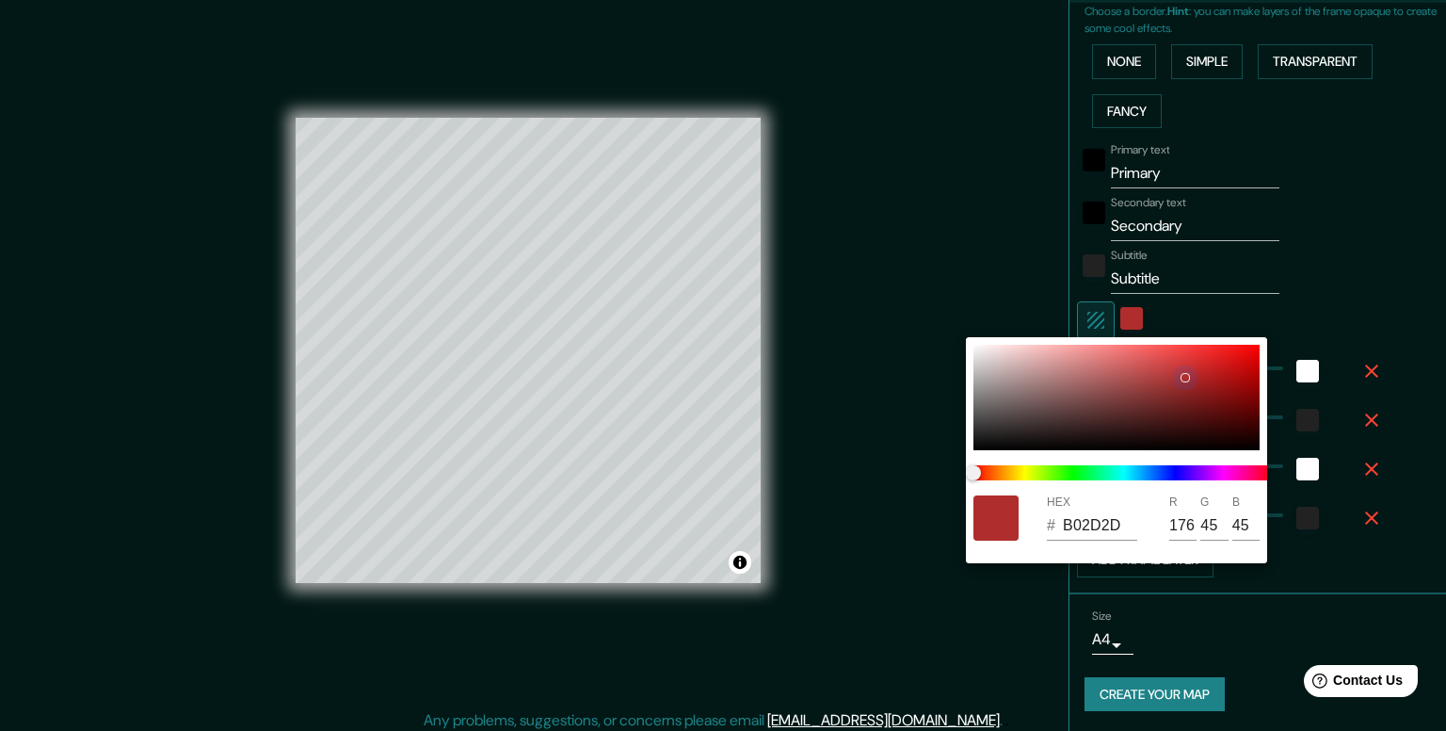
type input "20"
type input "802C2C"
type input "128"
type input "44"
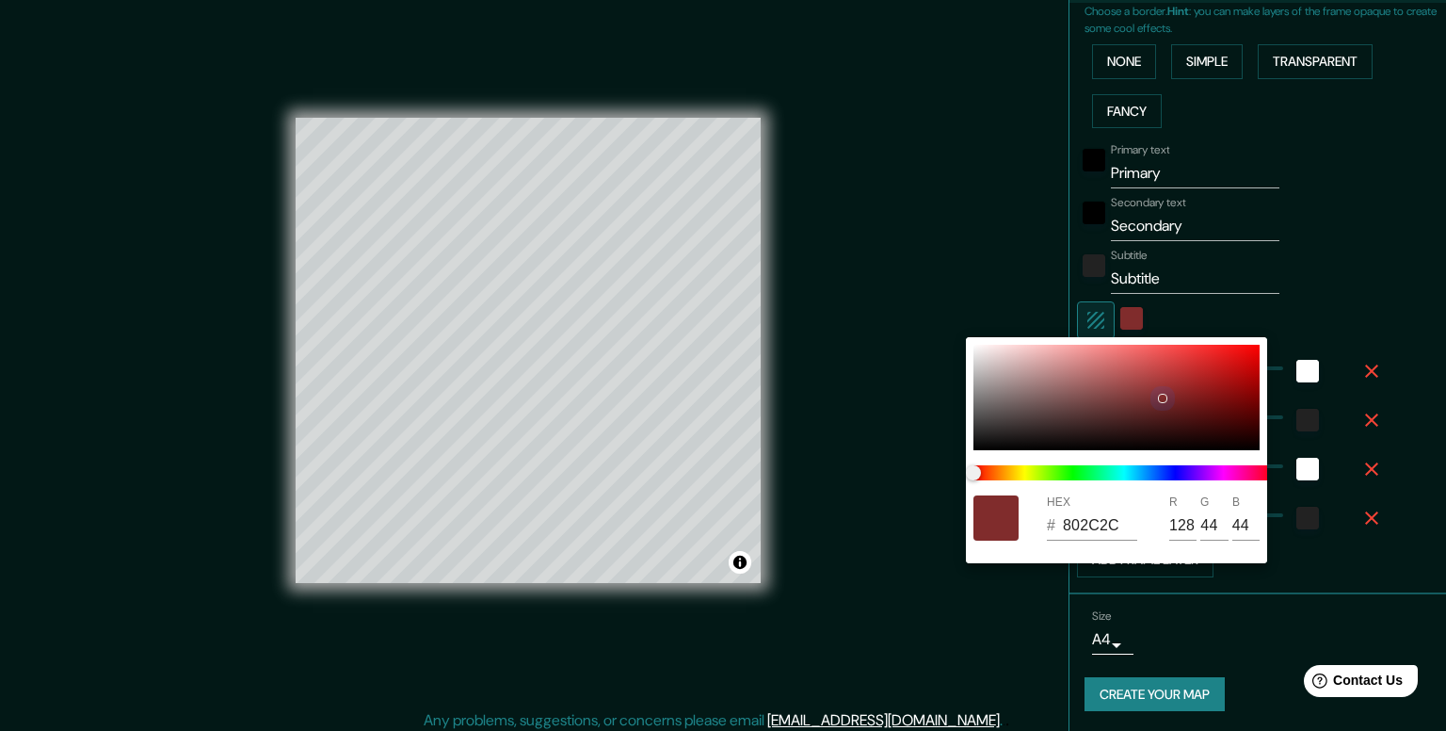
drag, startPoint x: 1126, startPoint y: 407, endPoint x: 1160, endPoint y: 396, distance: 35.4
click at [1160, 396] on div at bounding box center [1116, 397] width 286 height 105
type input "198"
type input "40"
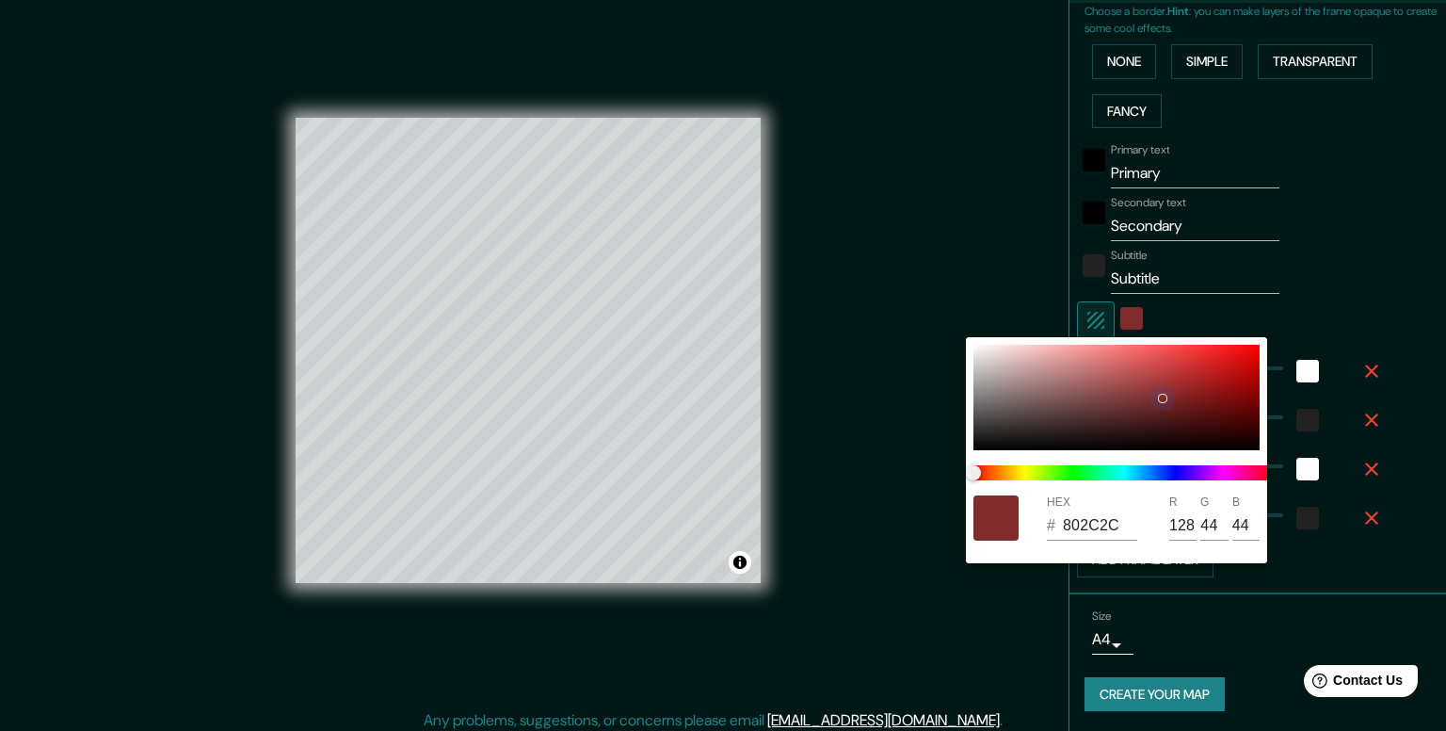
type input "20"
click at [1343, 250] on div at bounding box center [723, 365] width 1446 height 731
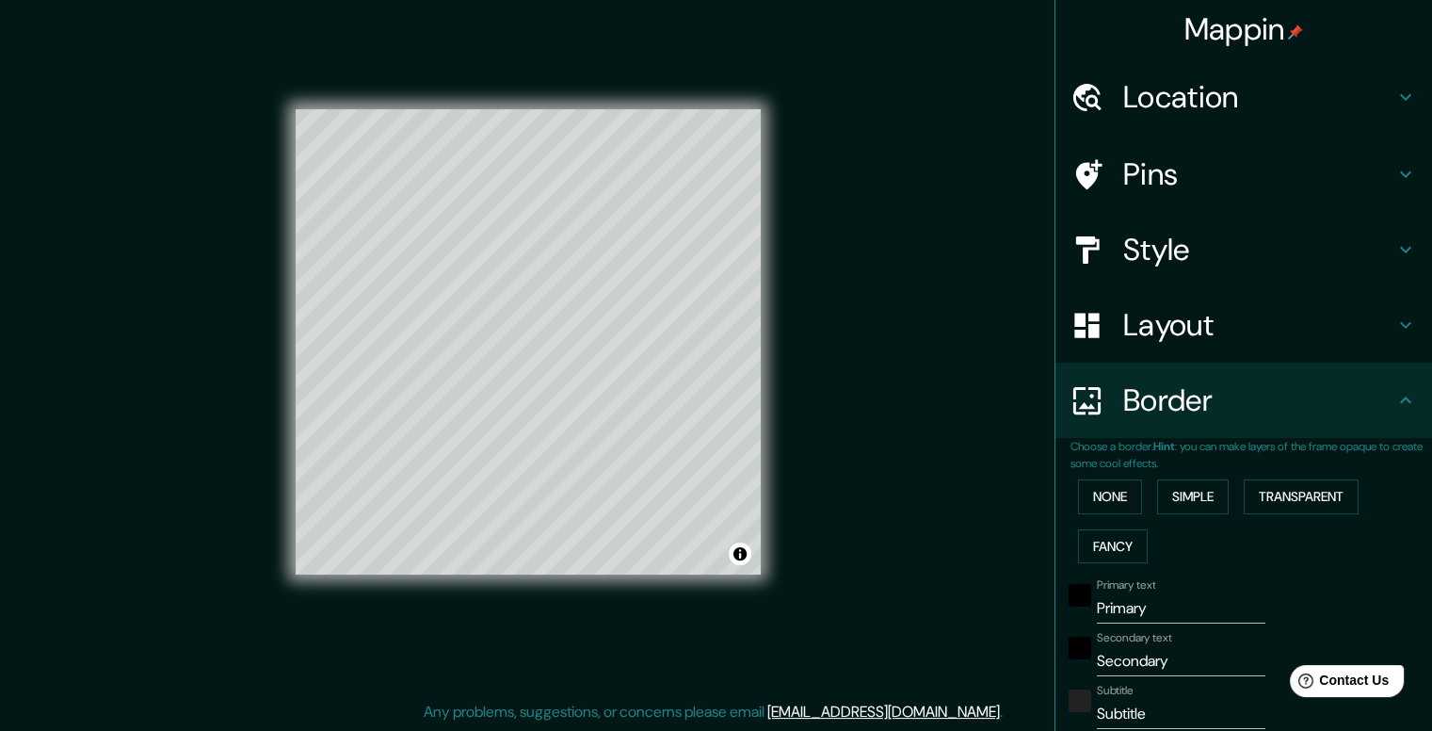
scroll to position [0, 0]
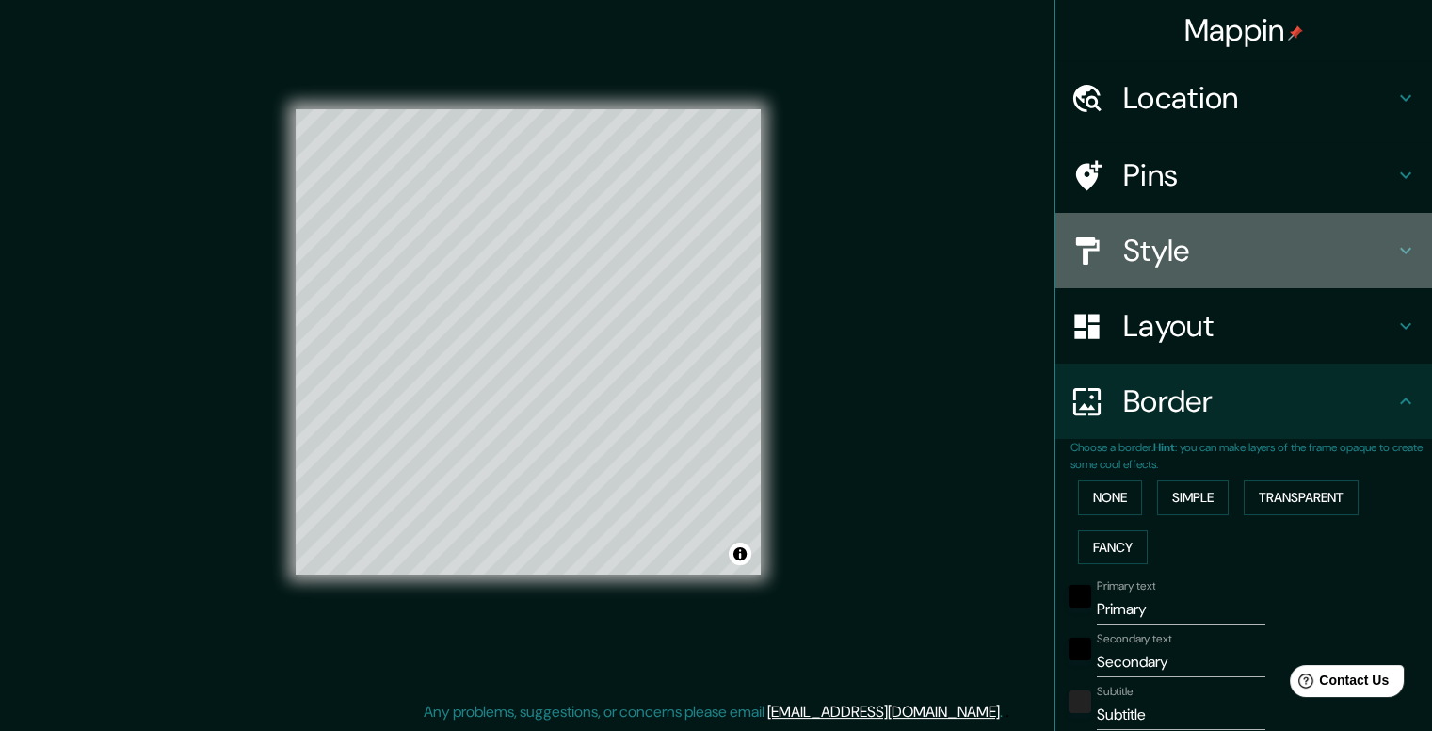
click at [1198, 253] on h4 "Style" at bounding box center [1258, 251] width 271 height 38
type input "198"
type input "40"
type input "20"
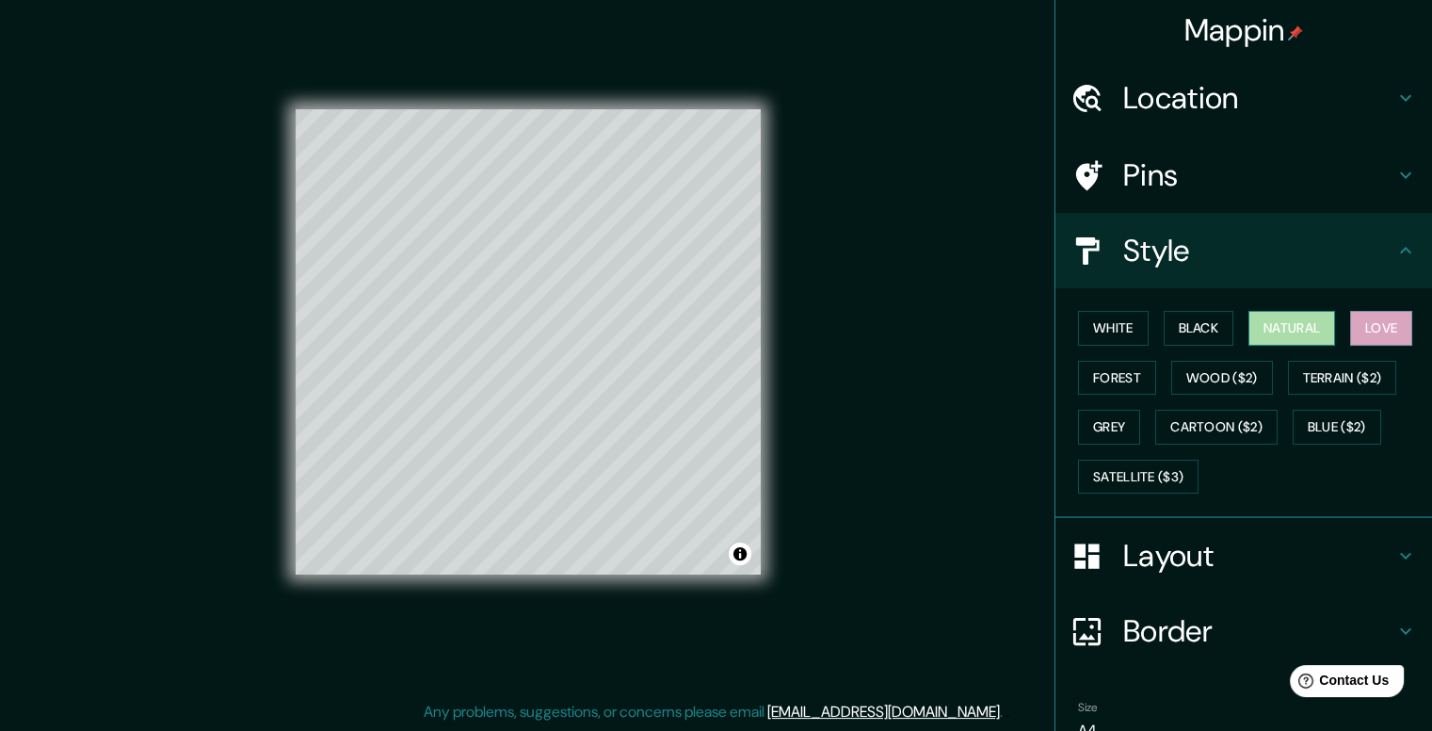
click at [1264, 319] on button "Natural" at bounding box center [1291, 328] width 87 height 35
click at [1086, 426] on button "Grey" at bounding box center [1109, 427] width 62 height 35
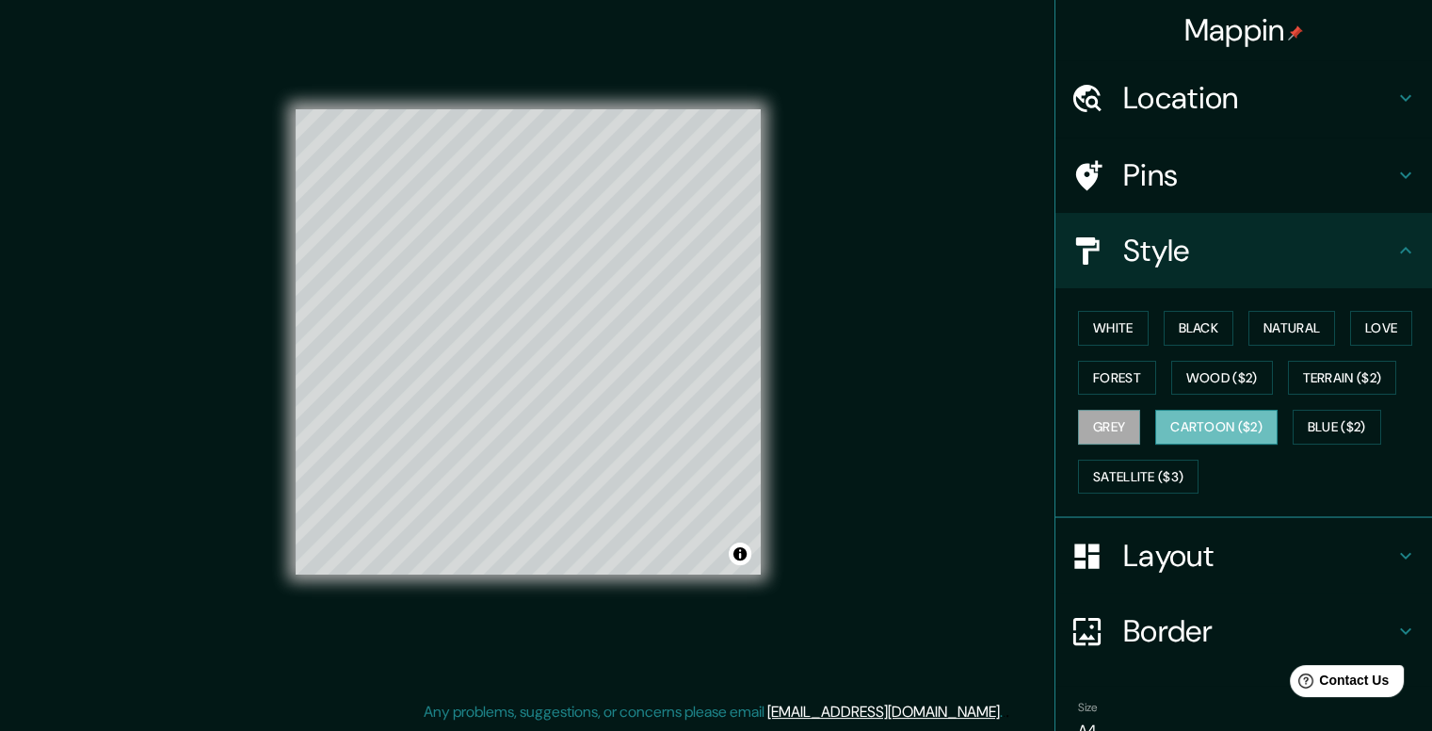
click at [1190, 435] on button "Cartoon ($2)" at bounding box center [1216, 427] width 122 height 35
click at [1324, 423] on button "Blue ($2)" at bounding box center [1337, 427] width 88 height 35
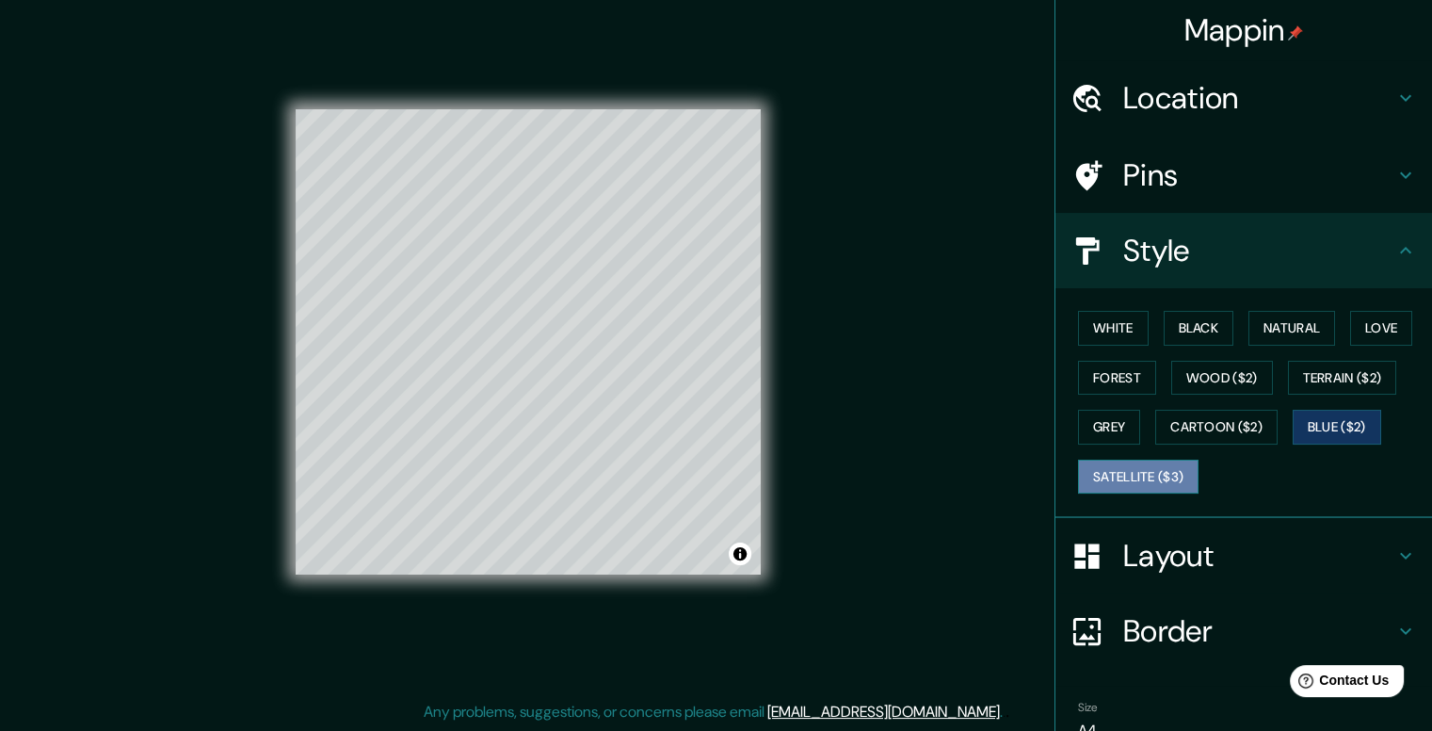
click at [1154, 475] on button "Satellite ($3)" at bounding box center [1138, 476] width 121 height 35
